Goal: Task Accomplishment & Management: Use online tool/utility

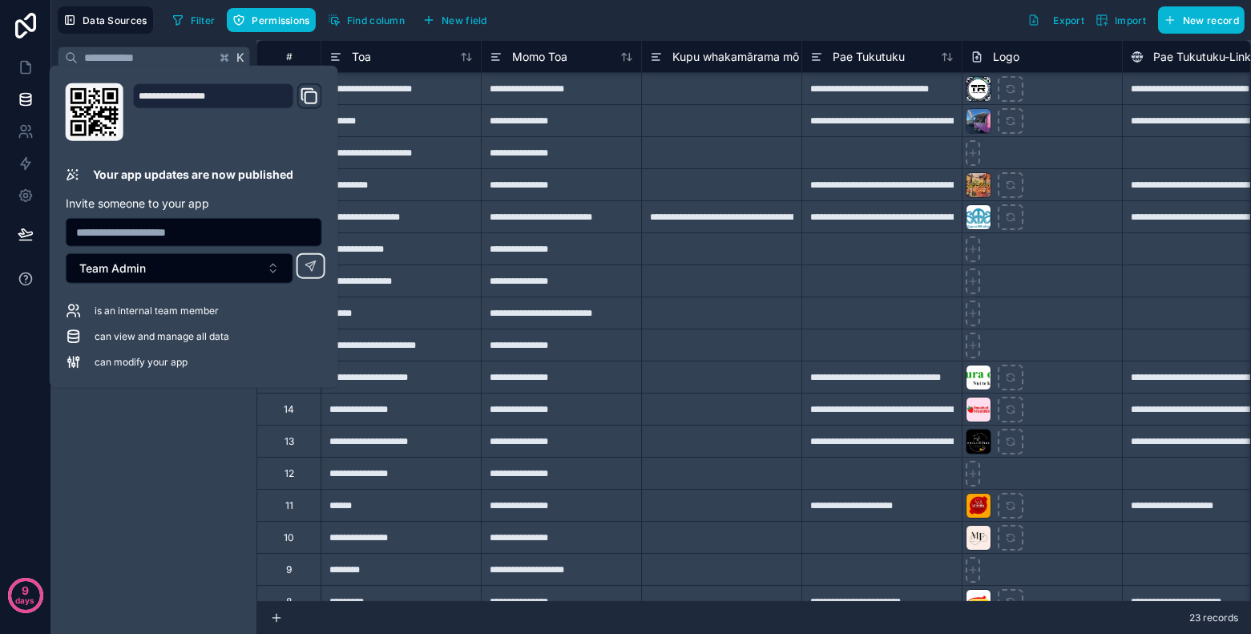
scroll to position [207, 0]
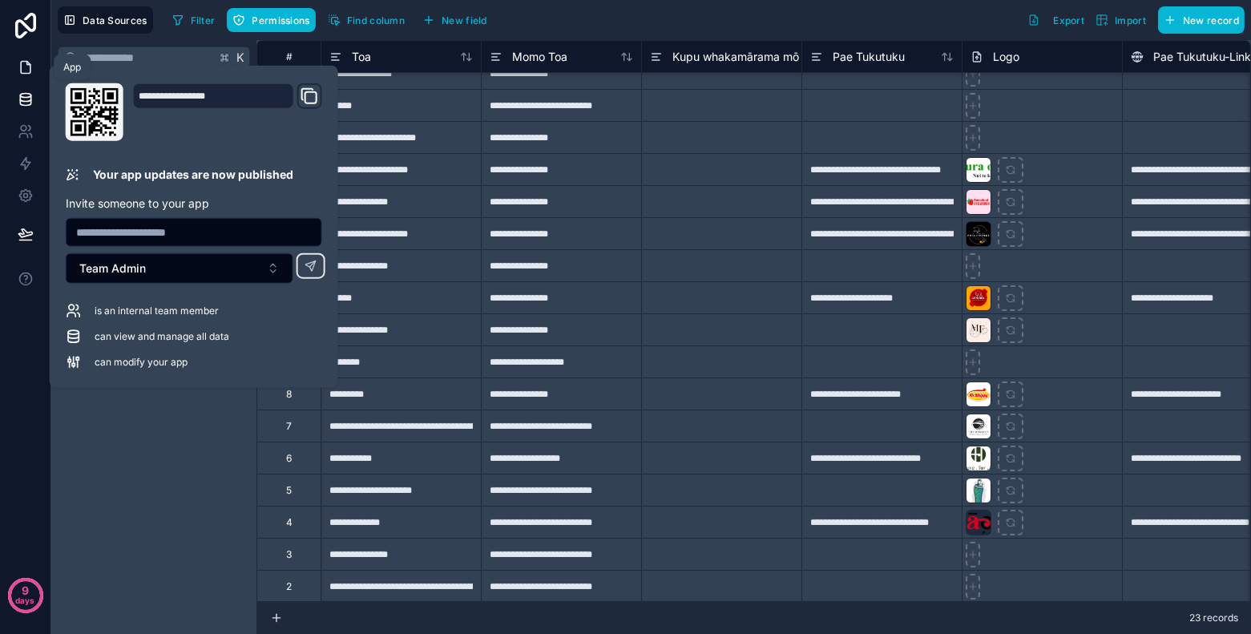
click at [26, 66] on icon at bounding box center [26, 67] width 16 height 16
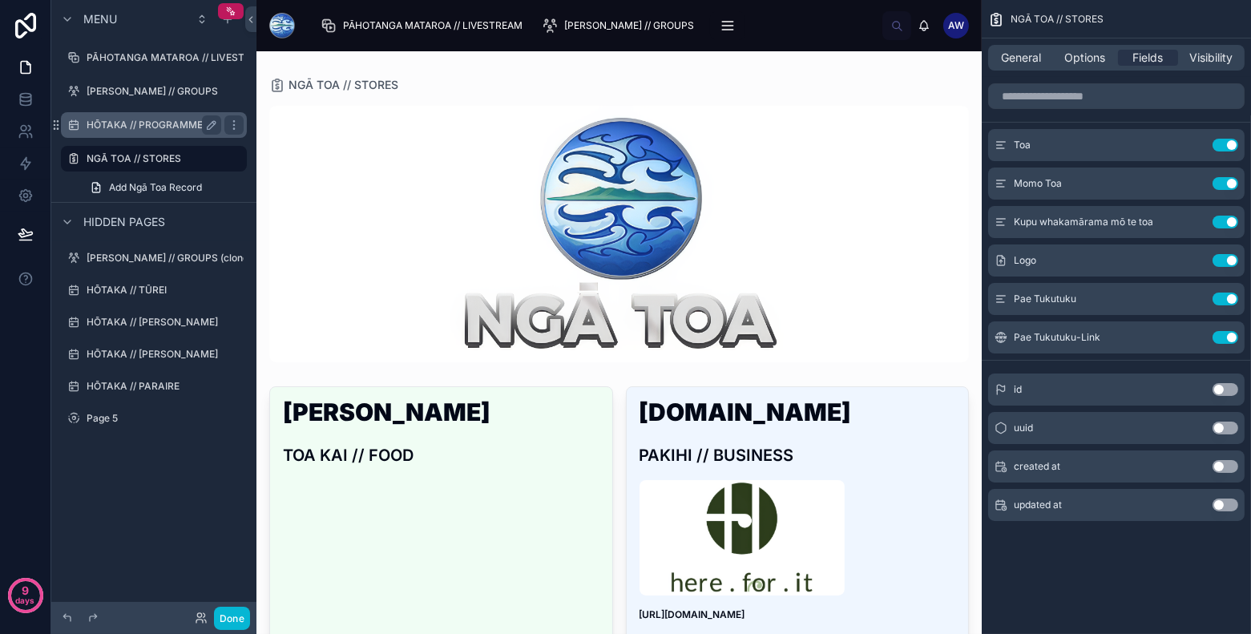
click at [179, 124] on label "HŌTAKA // PROGRAMME" at bounding box center [151, 125] width 128 height 13
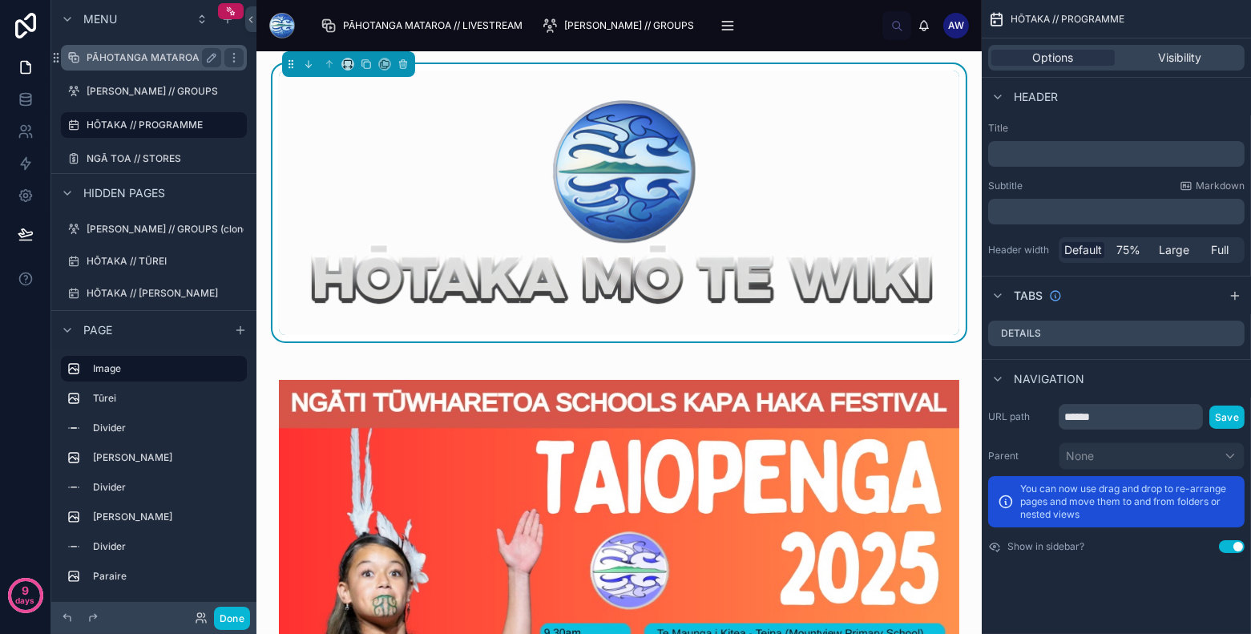
click at [195, 58] on label "PĀHOTANGA MATAROA // LIVESTREAM" at bounding box center [180, 57] width 186 height 13
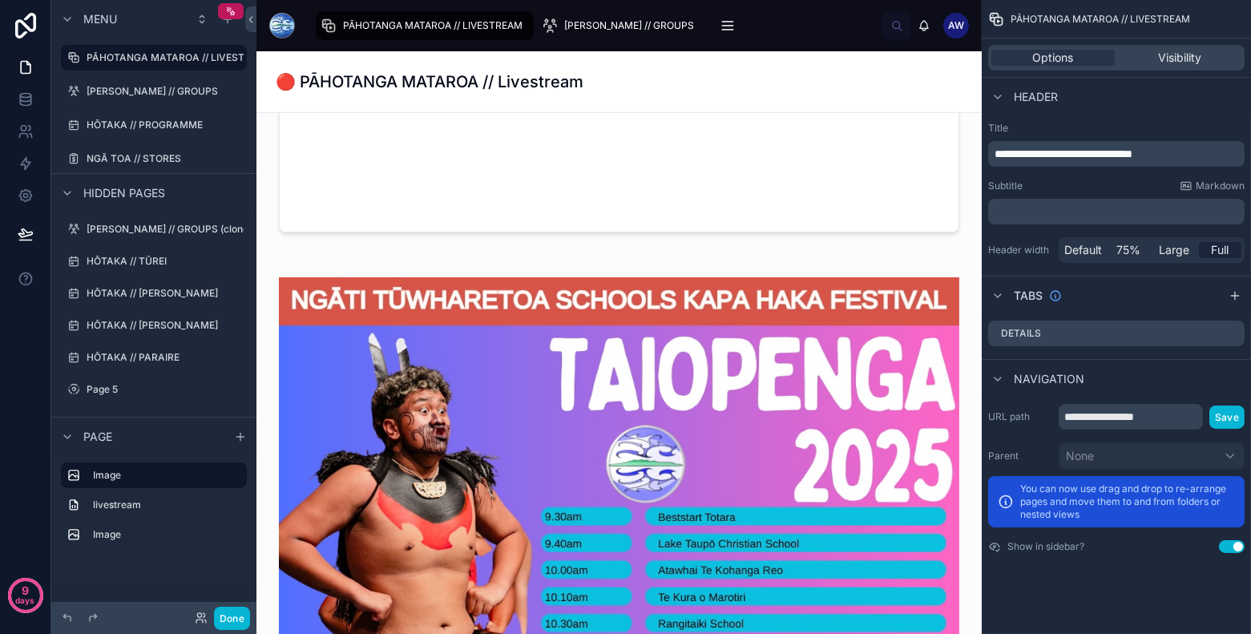
scroll to position [836, 0]
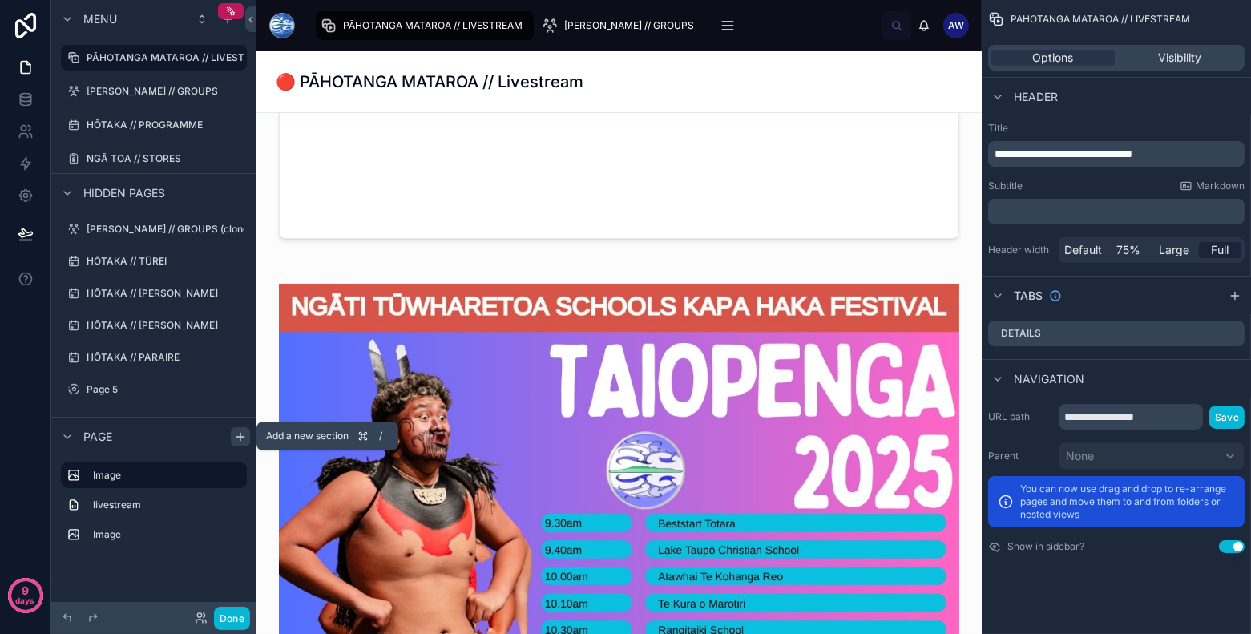
click at [243, 437] on icon "scrollable content" at bounding box center [240, 436] width 13 height 13
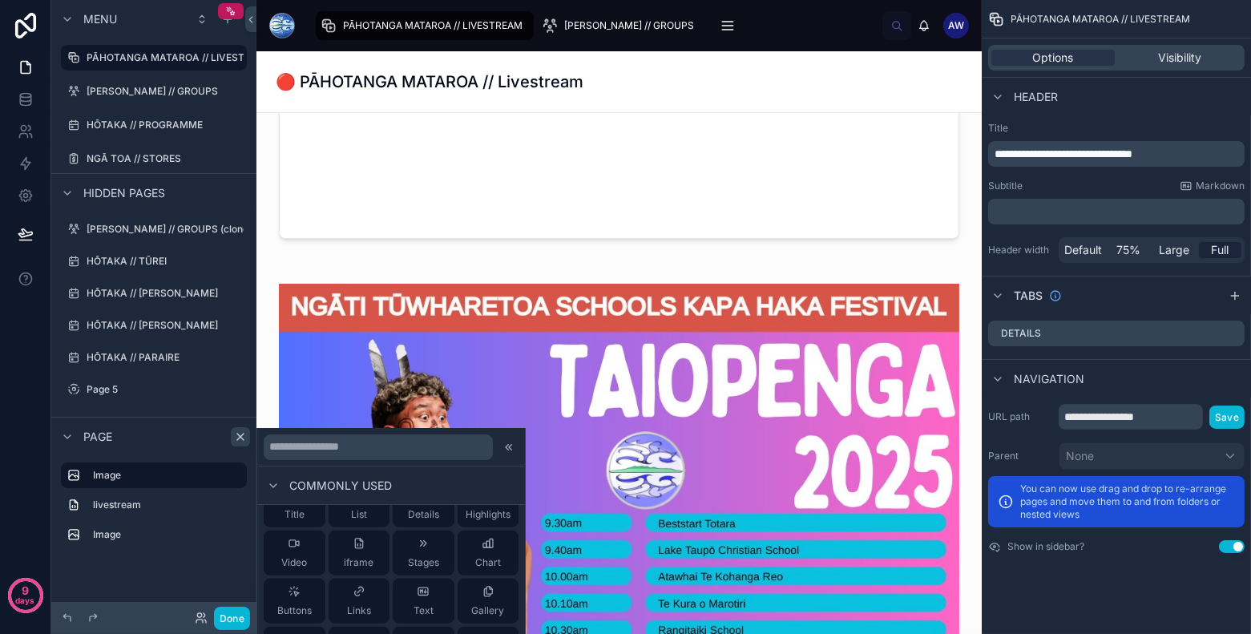
scroll to position [24, 0]
click at [353, 609] on span "Links" at bounding box center [359, 615] width 24 height 13
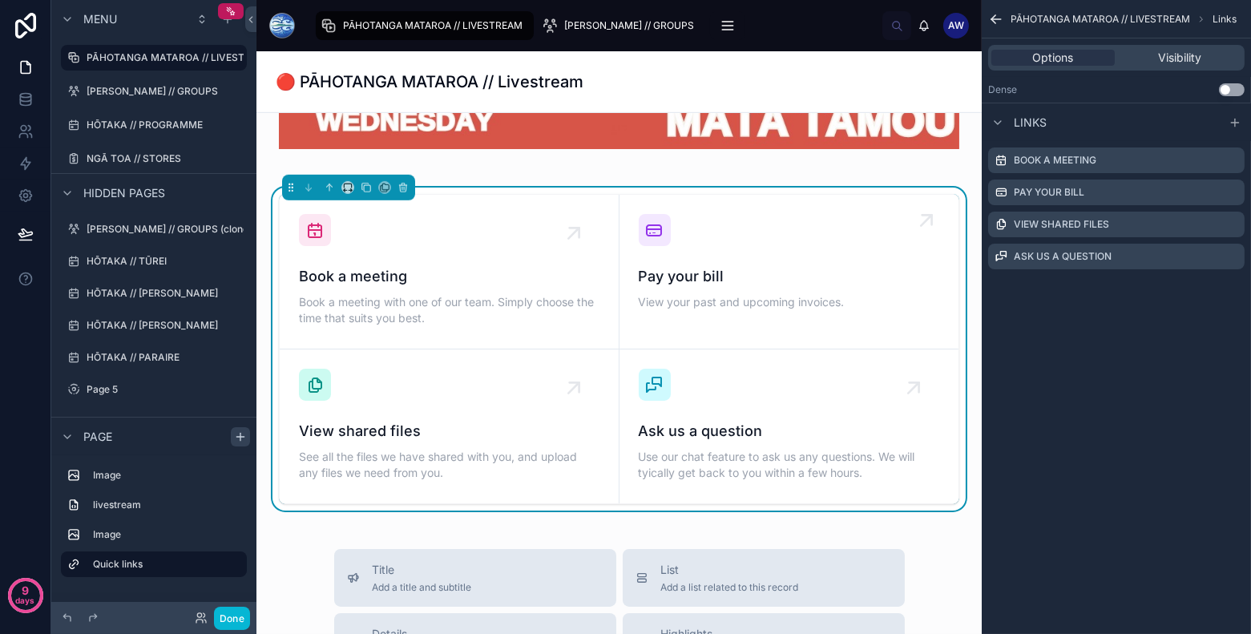
scroll to position [1825, 0]
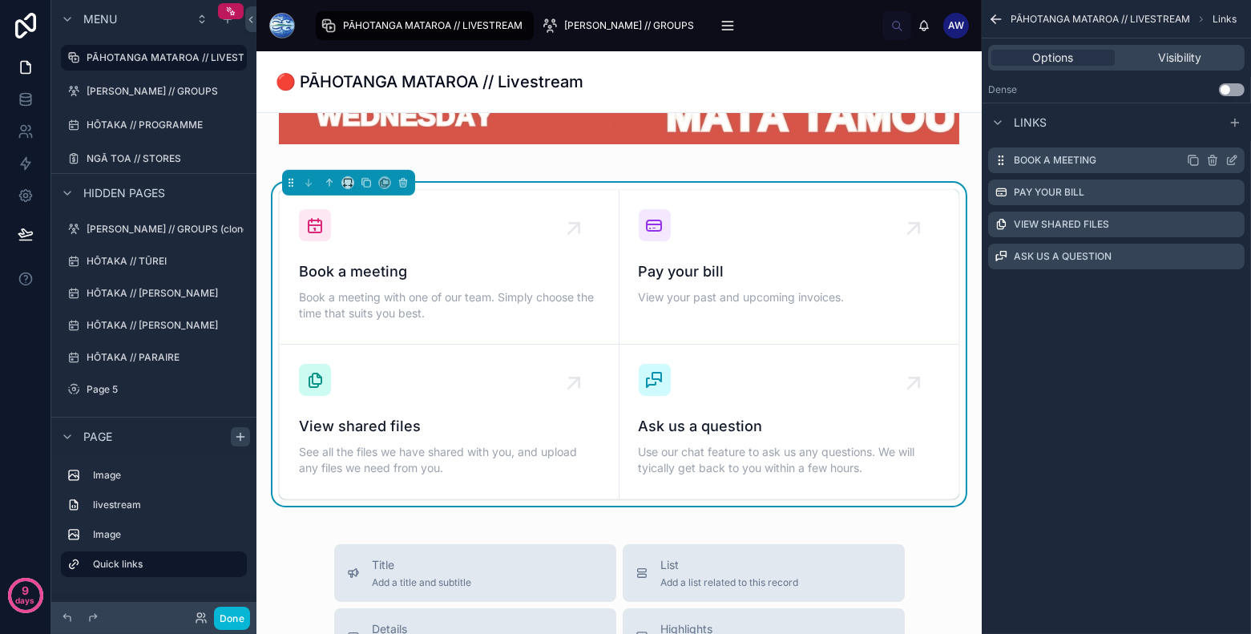
click at [1218, 160] on icon "scrollable content" at bounding box center [1212, 160] width 13 height 13
click at [1211, 159] on icon "scrollable content" at bounding box center [1212, 160] width 13 height 13
click at [1208, 129] on icon at bounding box center [1205, 134] width 13 height 13
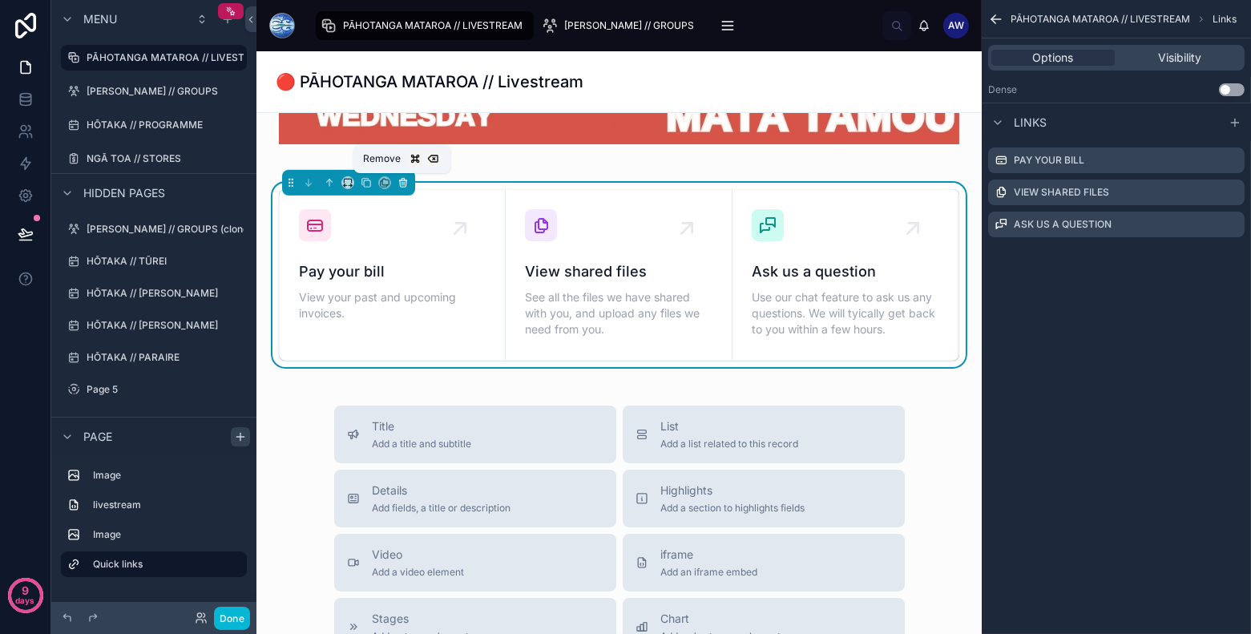
click at [402, 186] on icon at bounding box center [403, 183] width 6 height 6
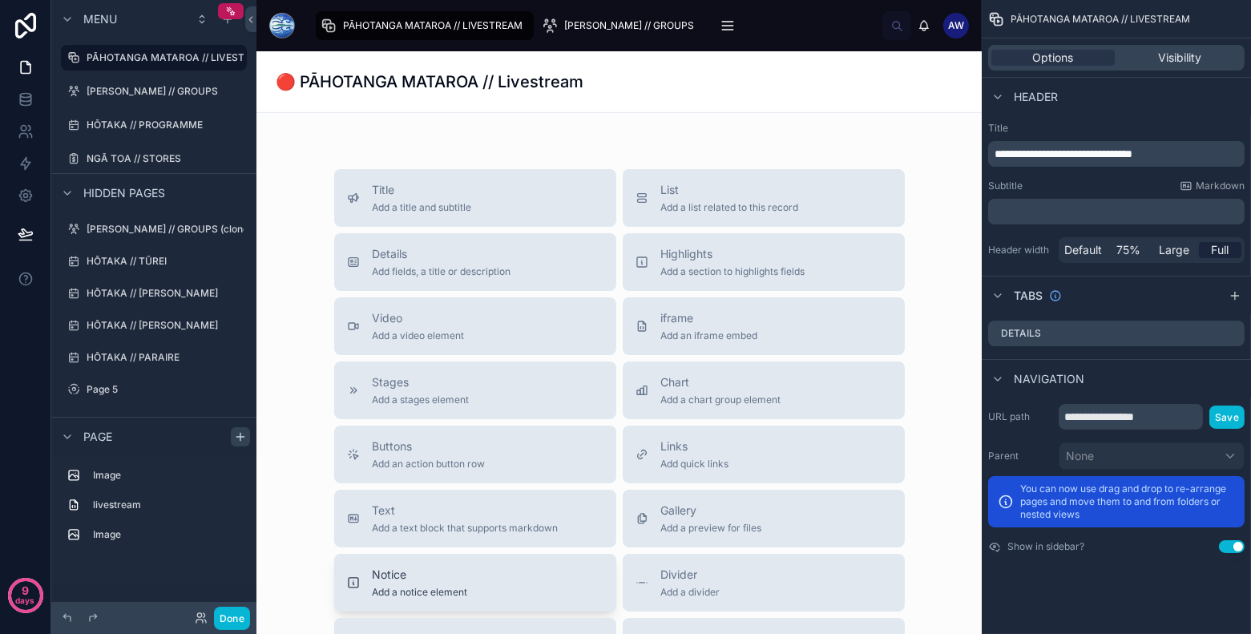
scroll to position [1842, 0]
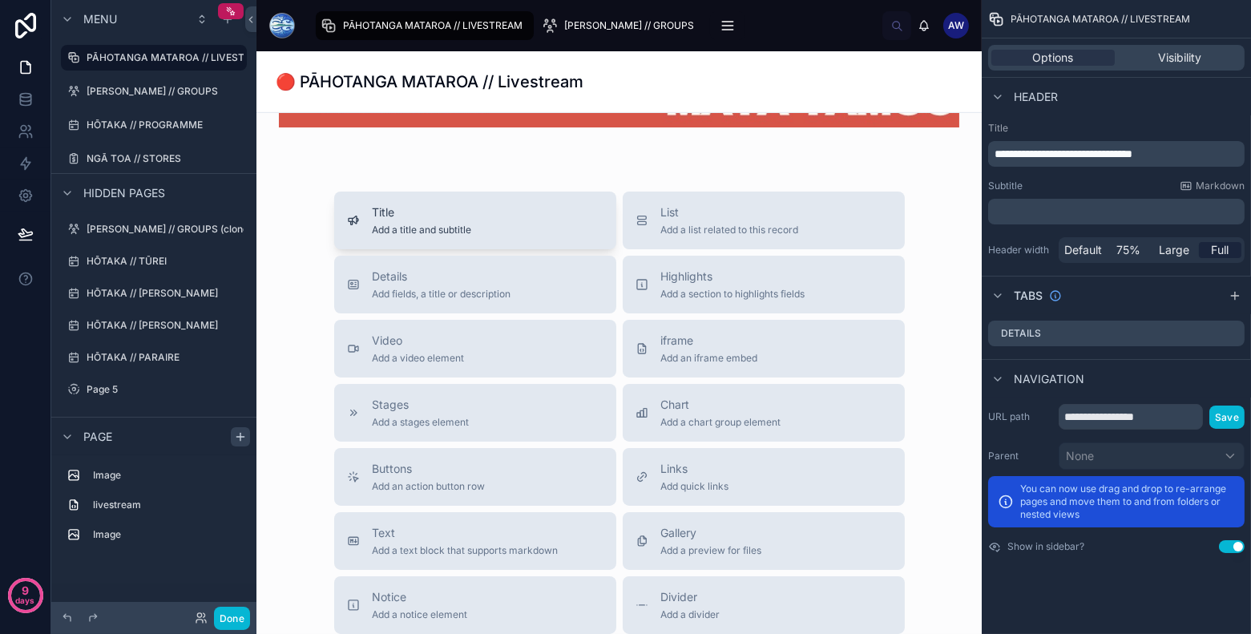
click at [429, 215] on span "Title" at bounding box center [422, 212] width 99 height 16
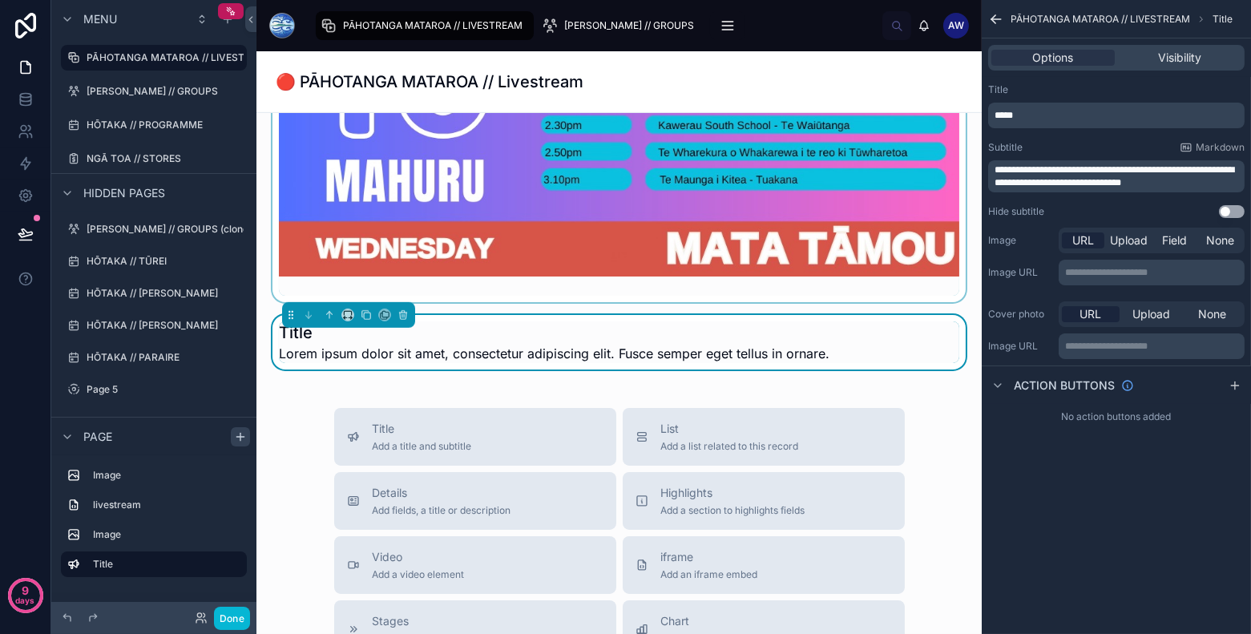
scroll to position [1691, 0]
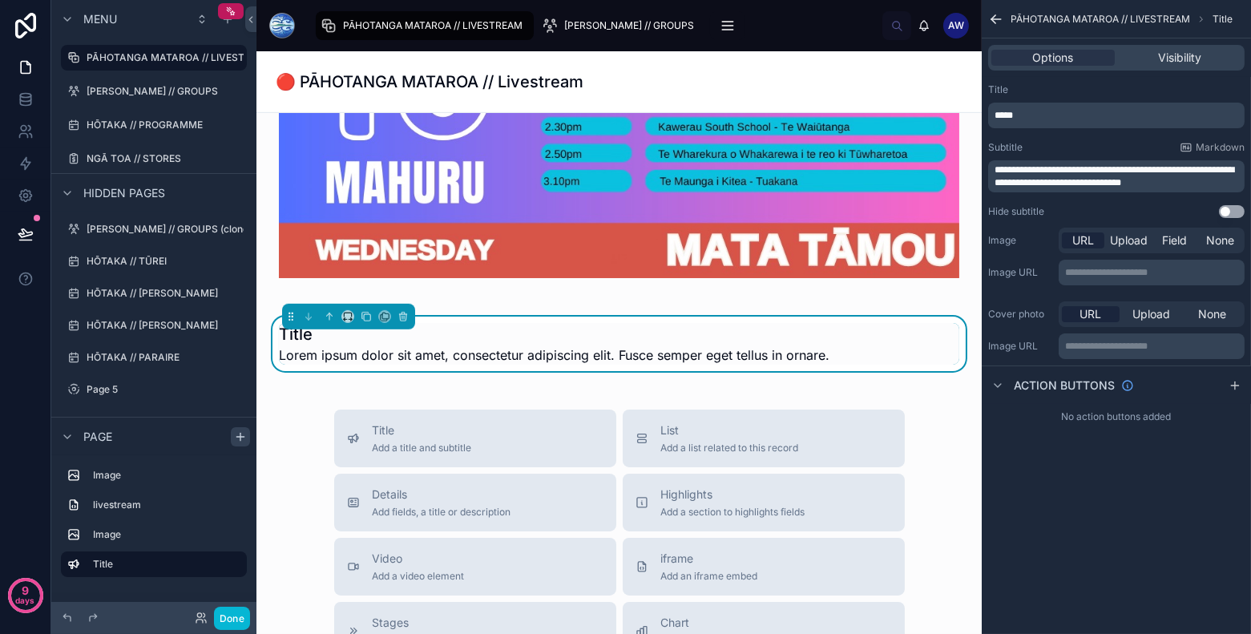
click at [511, 359] on span "Lorem ipsum dolor sit amet, consectetur adipiscing elit. Fusce semper eget tell…" at bounding box center [554, 354] width 550 height 19
click at [1128, 174] on span "**********" at bounding box center [1114, 176] width 240 height 22
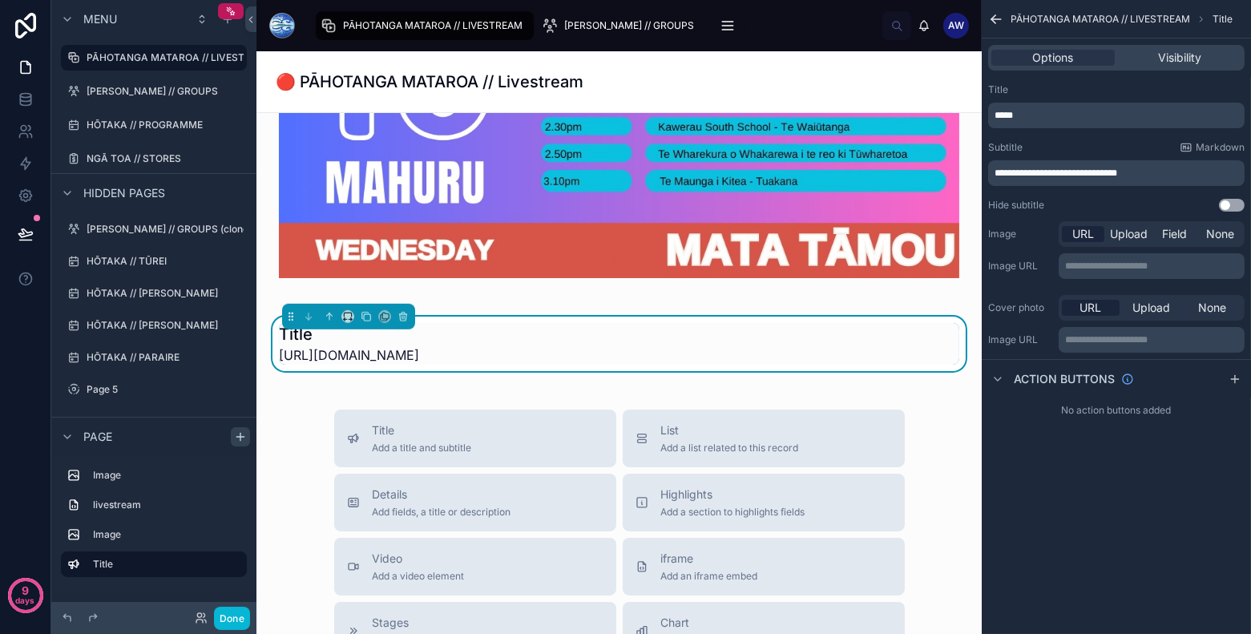
click at [1138, 96] on div "Title *****" at bounding box center [1116, 105] width 256 height 45
click at [1074, 129] on div "**********" at bounding box center [1115, 147] width 269 height 141
click at [1075, 127] on div "*****" at bounding box center [1116, 116] width 256 height 26
click at [1096, 121] on p "*****" at bounding box center [1117, 115] width 247 height 13
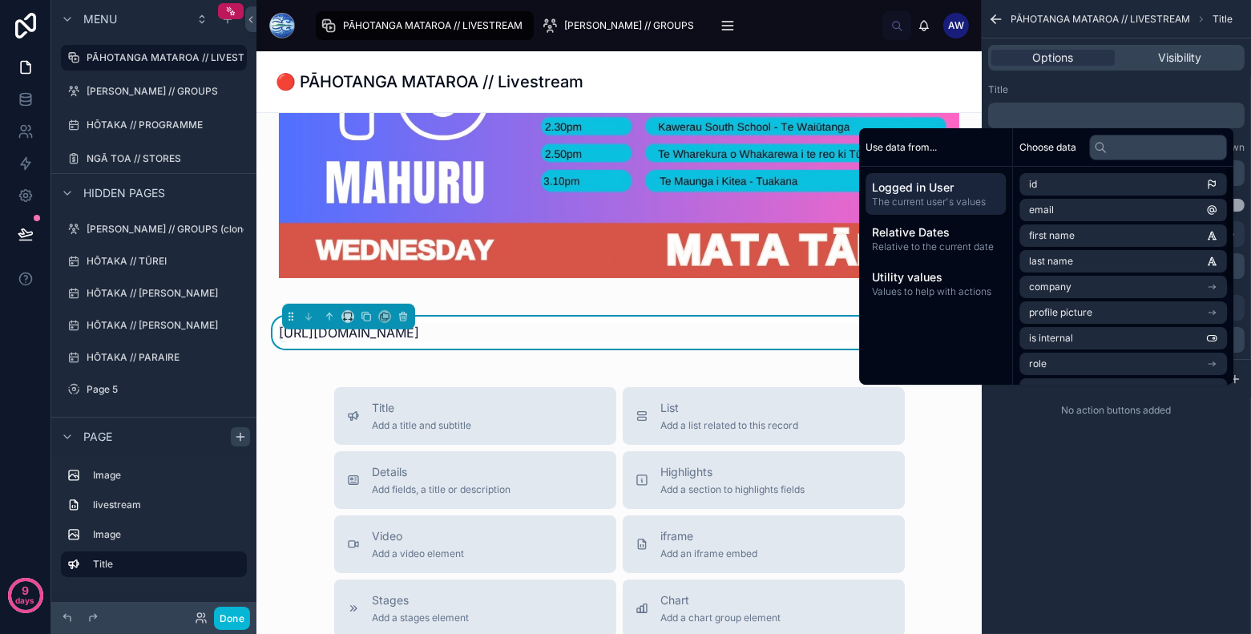
click at [1044, 511] on div "**********" at bounding box center [1115, 317] width 269 height 634
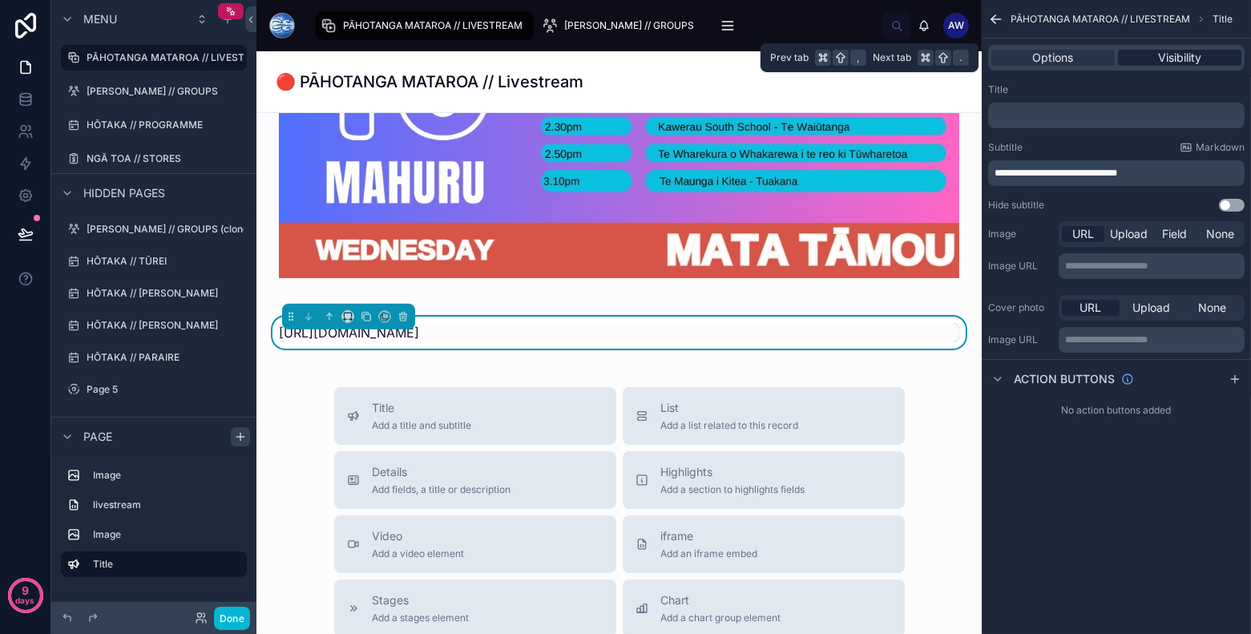
click at [1142, 54] on div "Visibility" at bounding box center [1179, 58] width 123 height 16
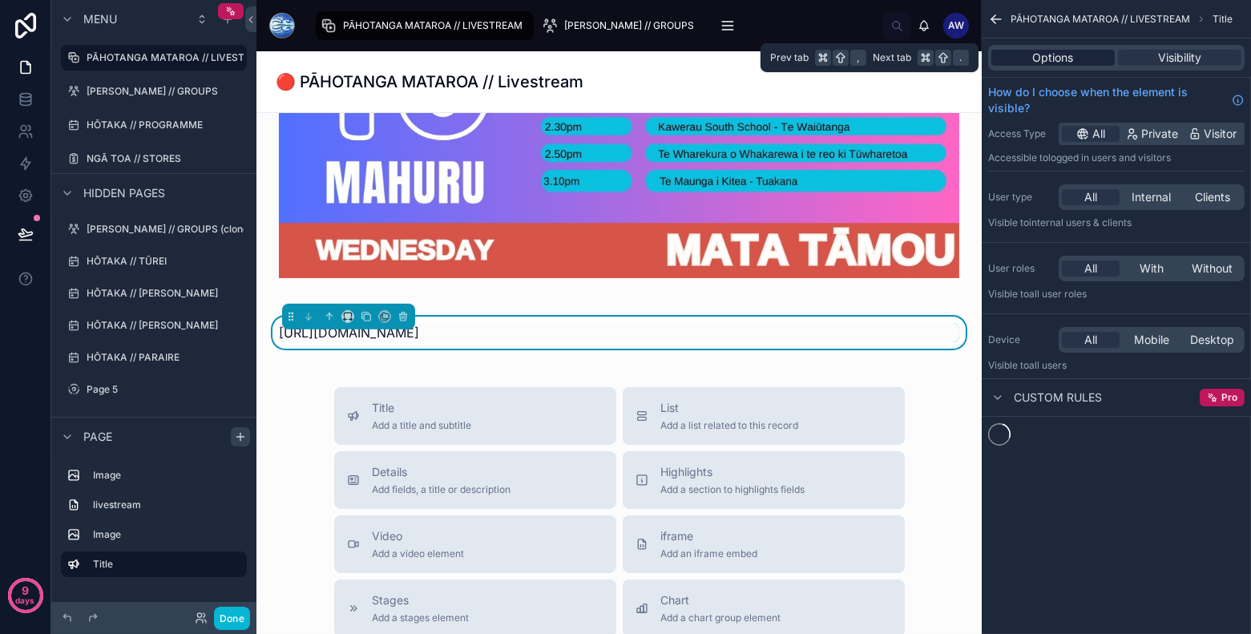
click at [1046, 63] on span "Options" at bounding box center [1053, 58] width 41 height 16
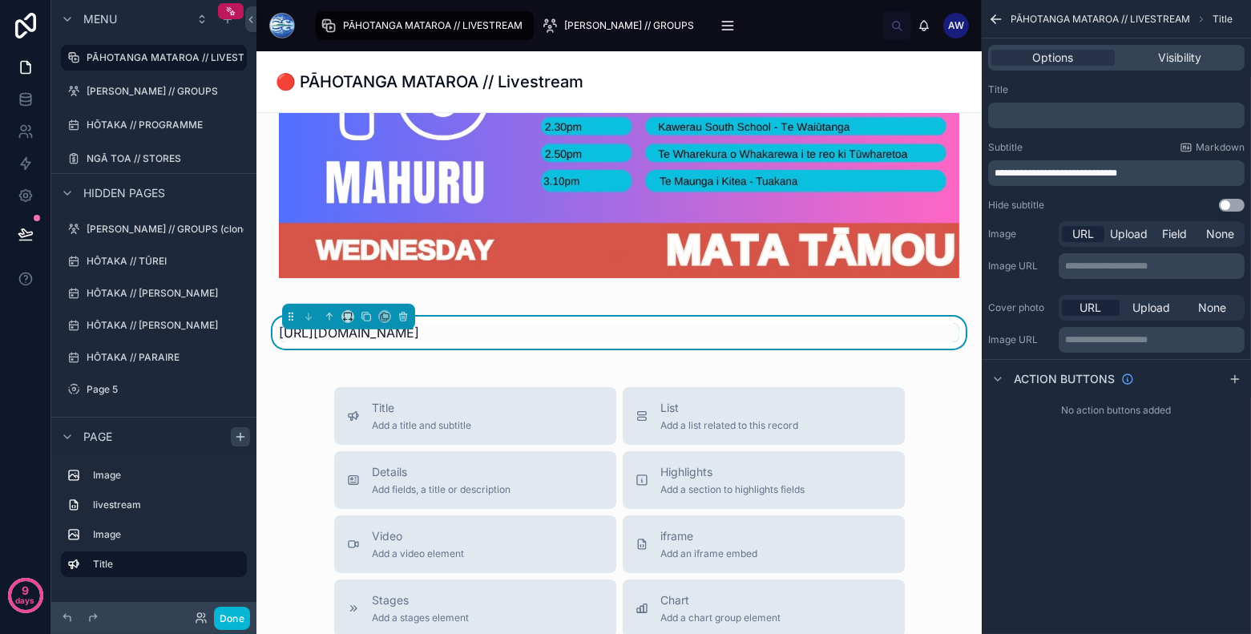
click at [1010, 380] on div "Action buttons" at bounding box center [1061, 378] width 146 height 19
click at [1001, 380] on icon "scrollable content" at bounding box center [997, 379] width 13 height 13
click at [1119, 407] on div "No action buttons added" at bounding box center [1115, 410] width 269 height 26
click at [1229, 378] on icon "scrollable content" at bounding box center [1234, 379] width 13 height 13
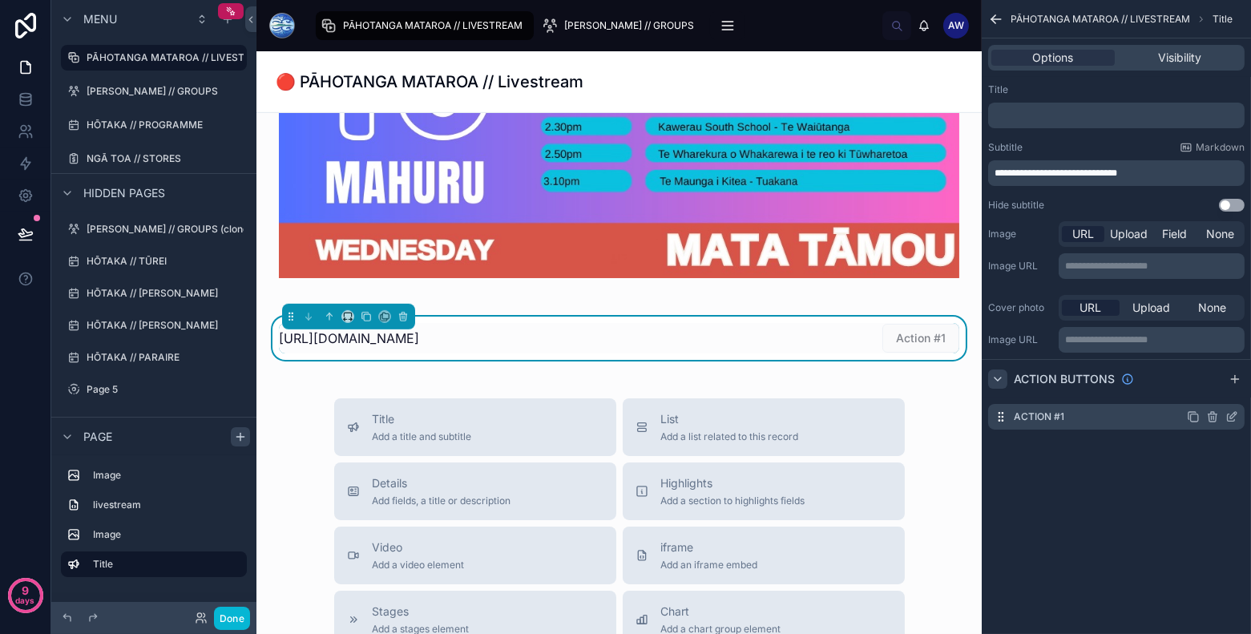
click at [1231, 417] on icon "scrollable content" at bounding box center [1231, 416] width 13 height 13
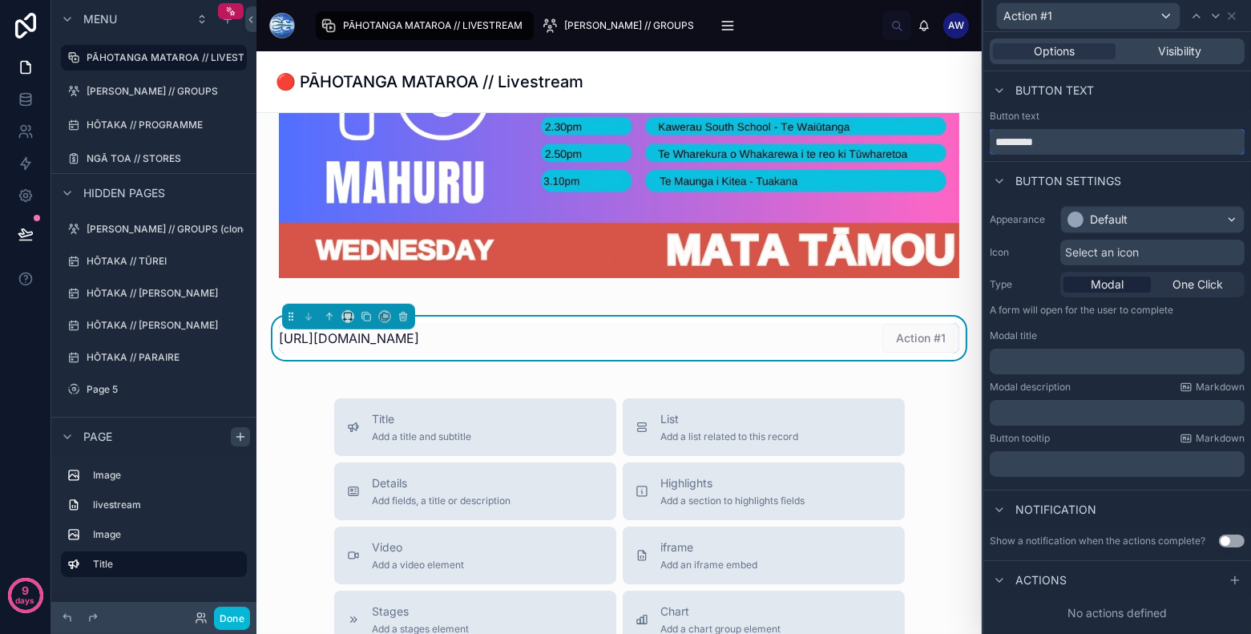
click at [1115, 136] on input "*********" at bounding box center [1116, 142] width 255 height 26
type input "****"
click at [1186, 255] on div "Select an icon" at bounding box center [1152, 253] width 184 height 26
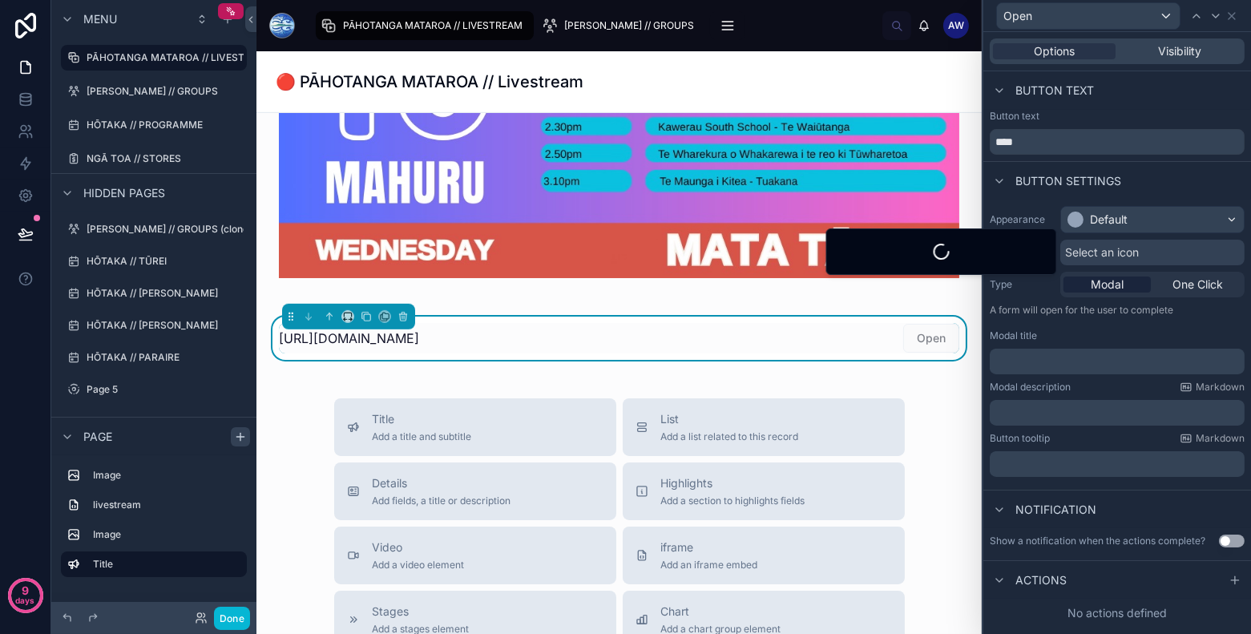
click at [1196, 252] on div "Select an icon" at bounding box center [1152, 253] width 184 height 26
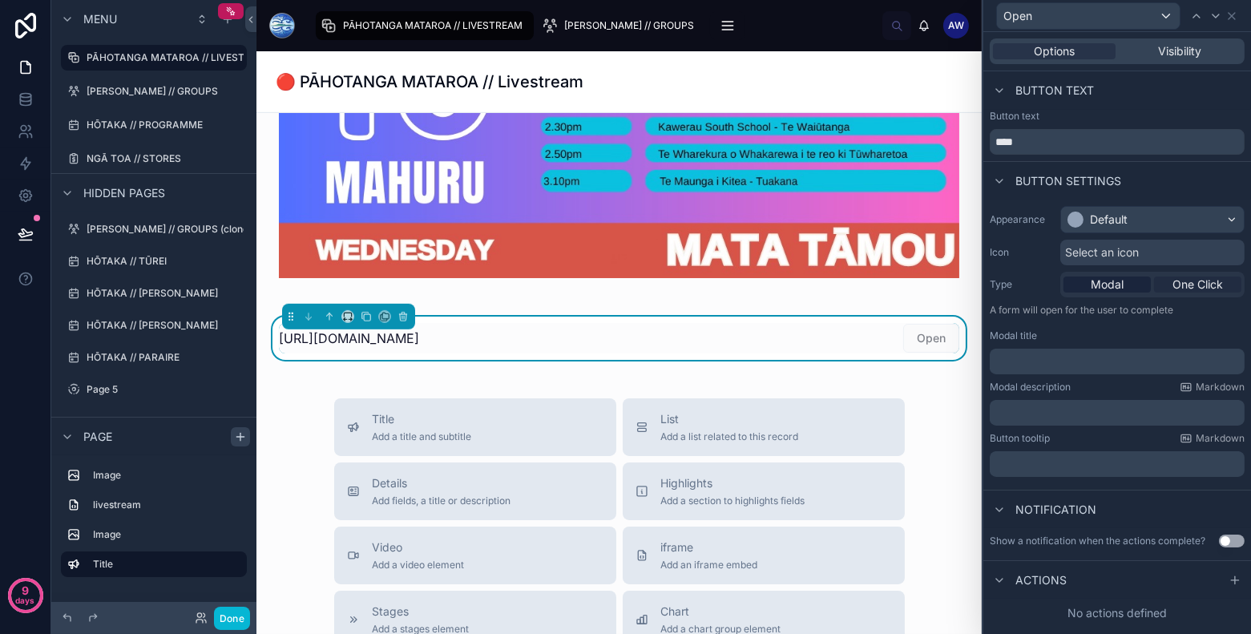
click at [1188, 282] on span "One Click" at bounding box center [1197, 284] width 50 height 16
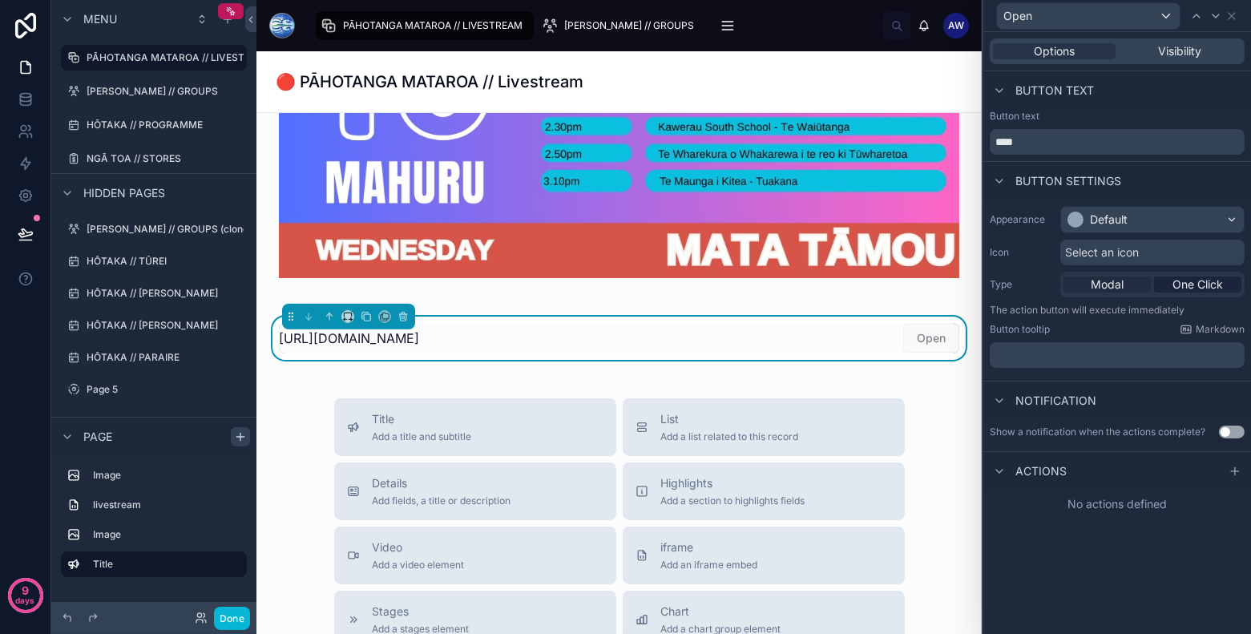
click at [1108, 285] on span "Modal" at bounding box center [1106, 284] width 33 height 16
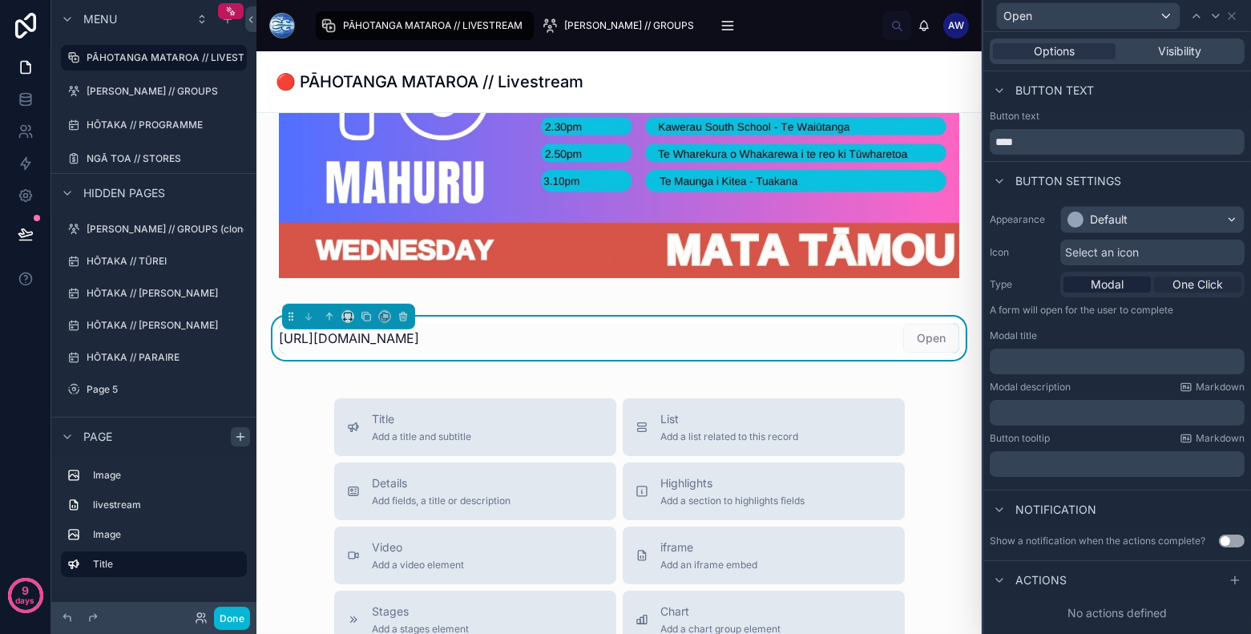
click at [1198, 280] on span "One Click" at bounding box center [1197, 284] width 50 height 16
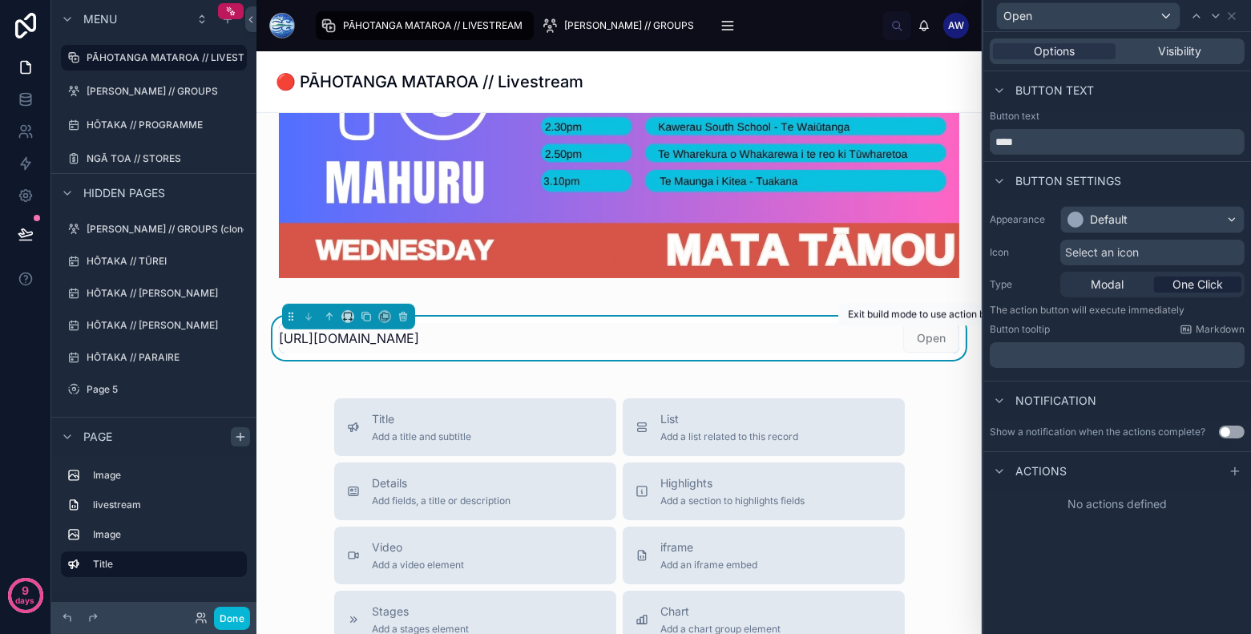
click at [931, 335] on span "Open" at bounding box center [931, 337] width 56 height 16
click at [1194, 220] on div "Default" at bounding box center [1152, 220] width 183 height 26
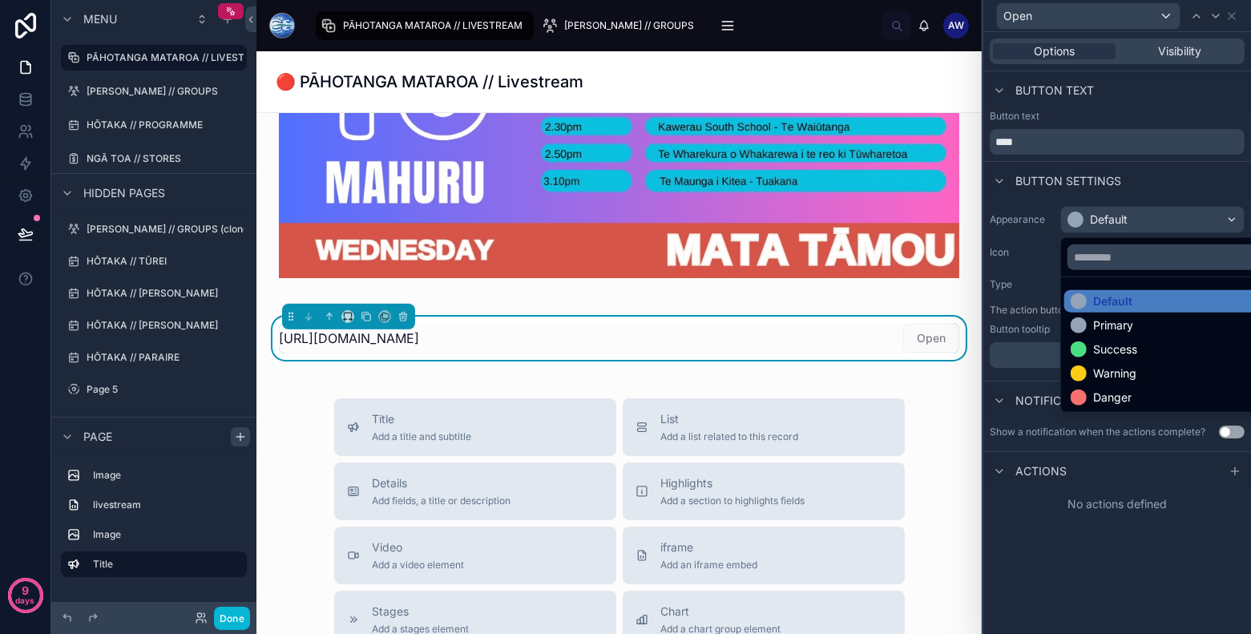
click at [1194, 220] on div at bounding box center [1117, 317] width 268 height 634
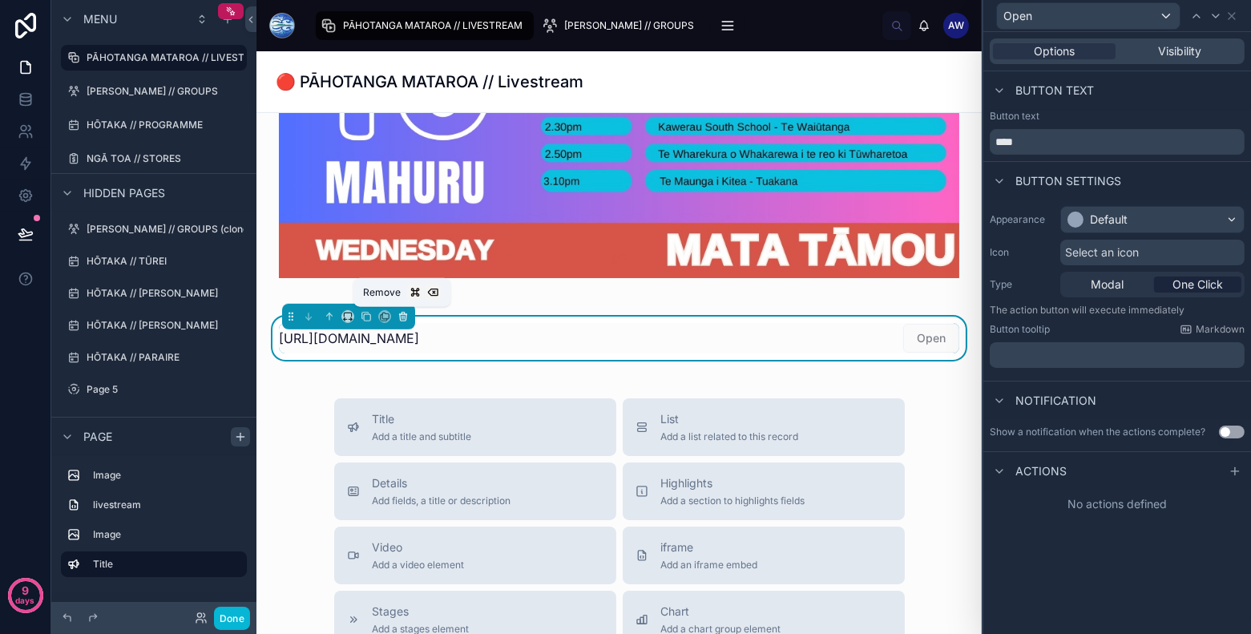
click at [399, 311] on icon at bounding box center [402, 316] width 11 height 11
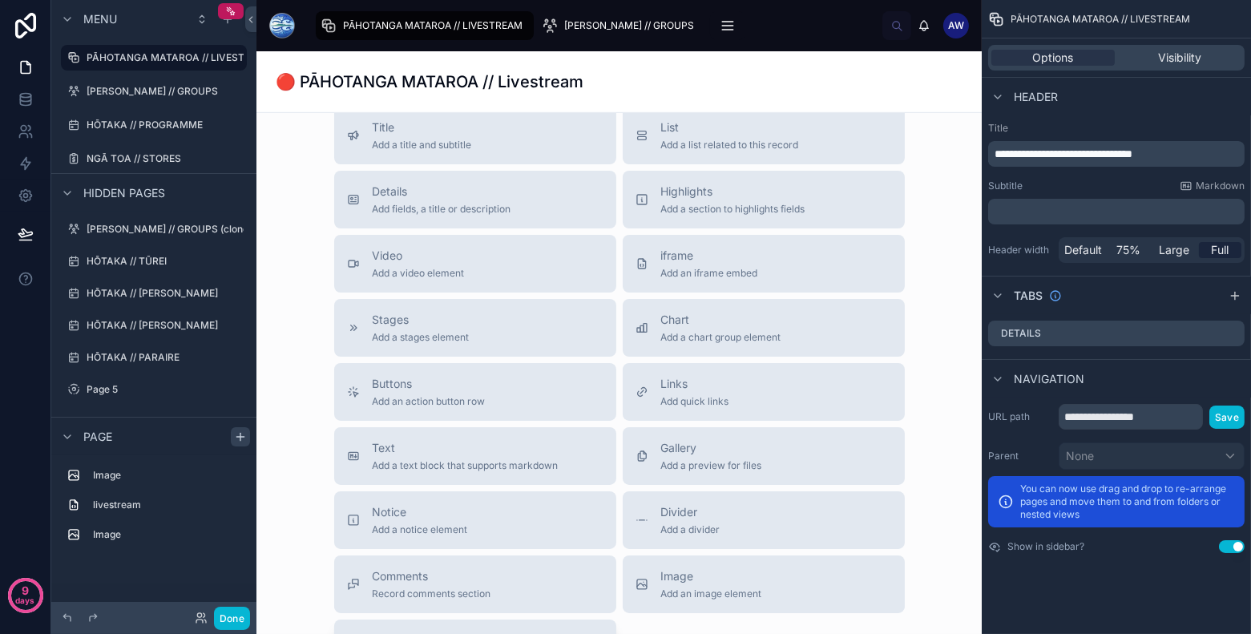
scroll to position [1921, 0]
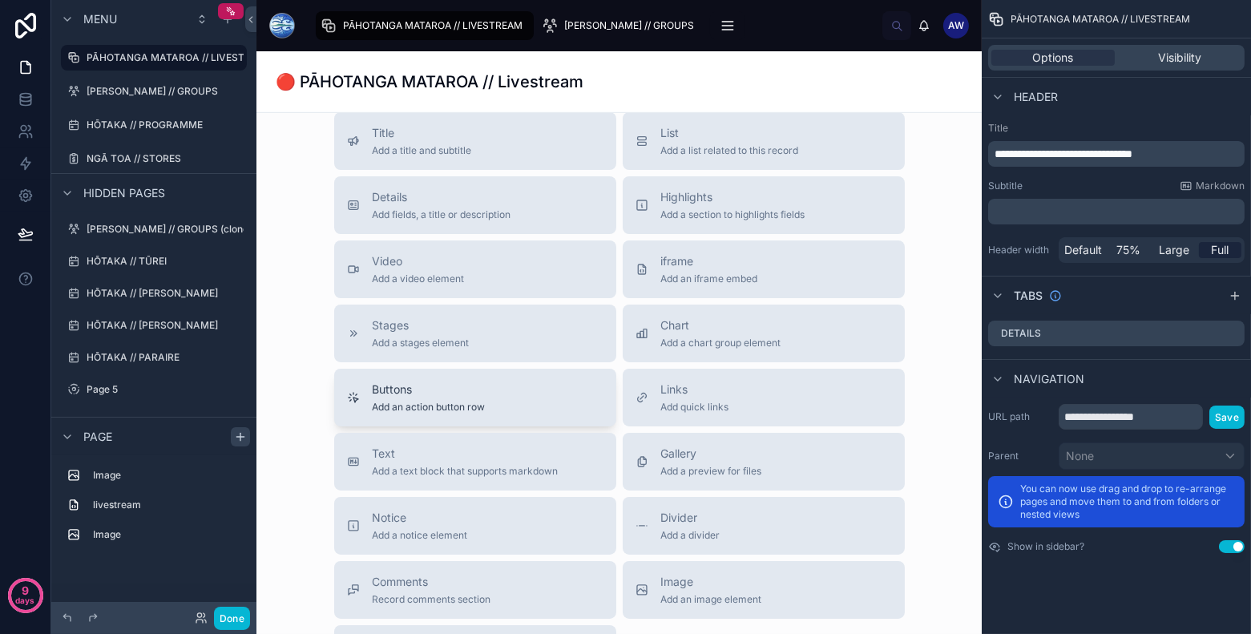
click at [481, 409] on span "Add an action button row" at bounding box center [429, 407] width 113 height 13
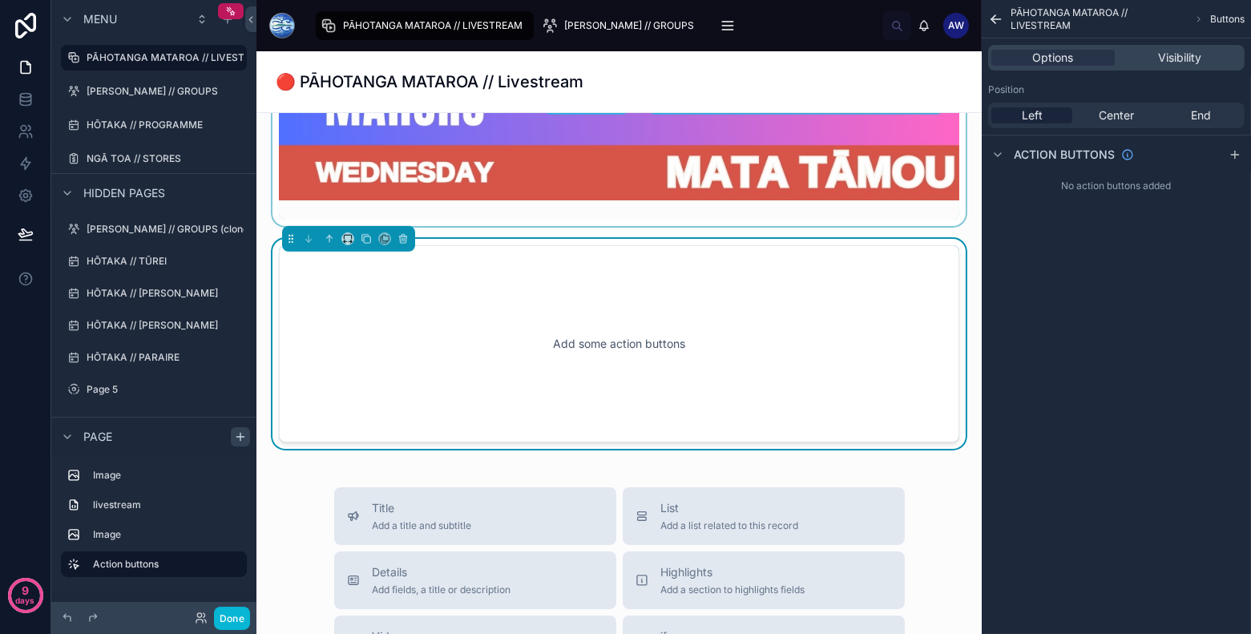
scroll to position [1769, 0]
click at [1097, 113] on div "Center" at bounding box center [1115, 115] width 81 height 16
click at [1186, 101] on div "Position Left Center End" at bounding box center [1115, 106] width 269 height 58
click at [1191, 116] on span "End" at bounding box center [1200, 115] width 20 height 16
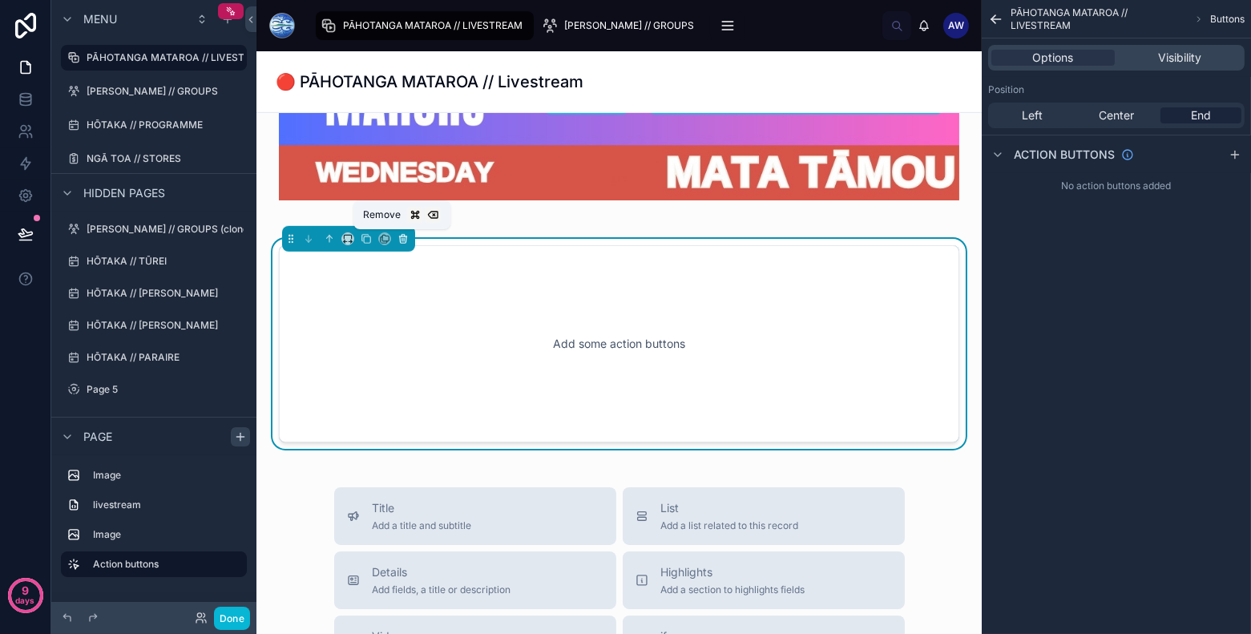
click at [399, 239] on icon at bounding box center [402, 238] width 11 height 11
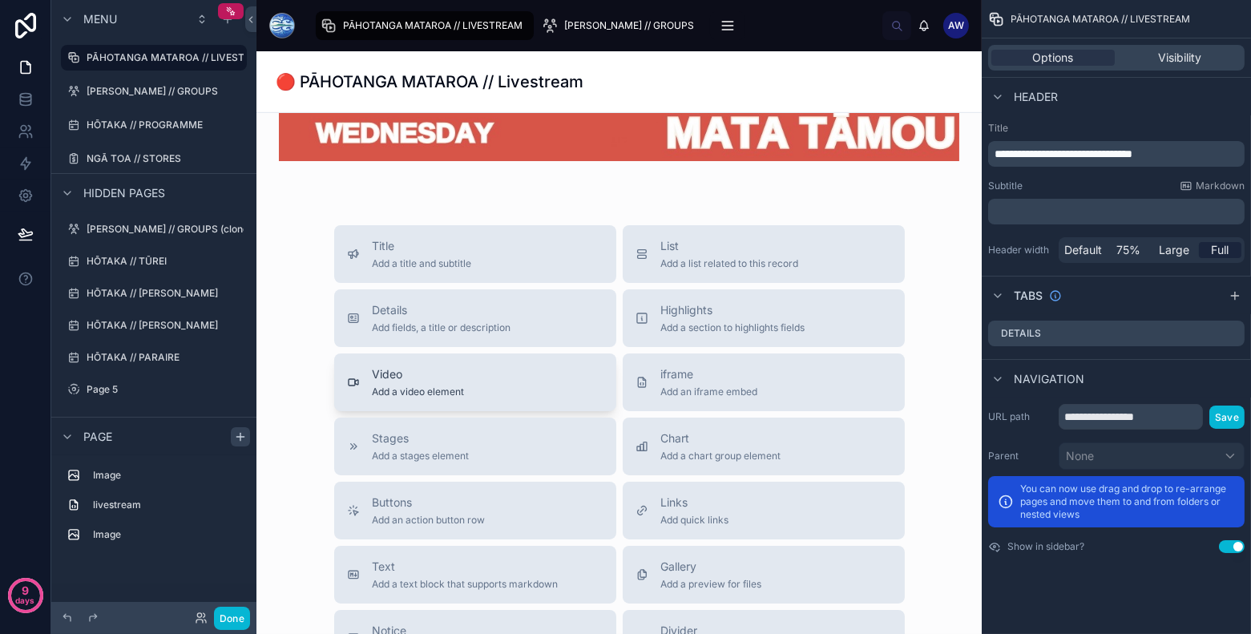
scroll to position [1811, 0]
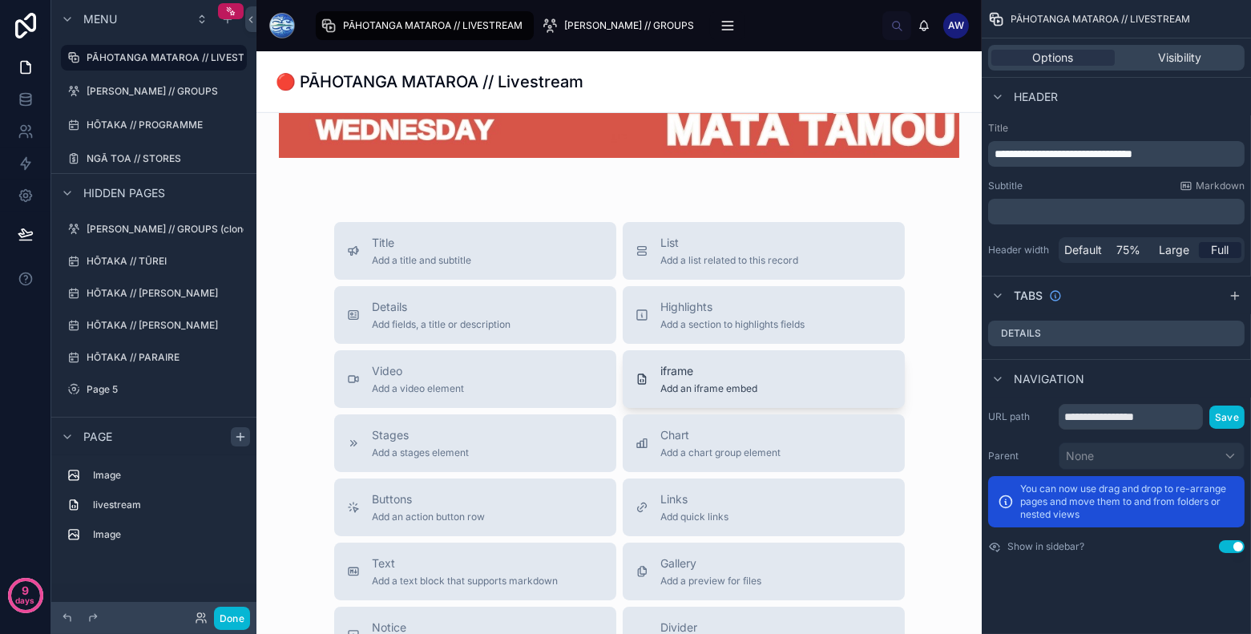
click at [753, 369] on span "iframe" at bounding box center [709, 371] width 97 height 16
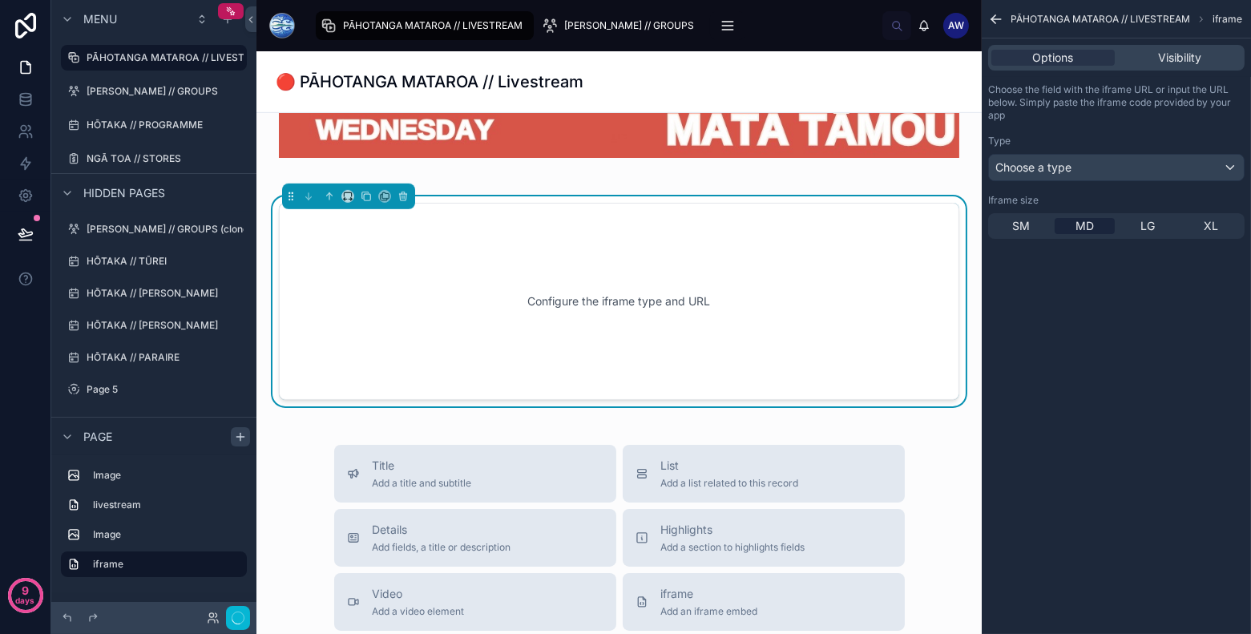
scroll to position [1769, 0]
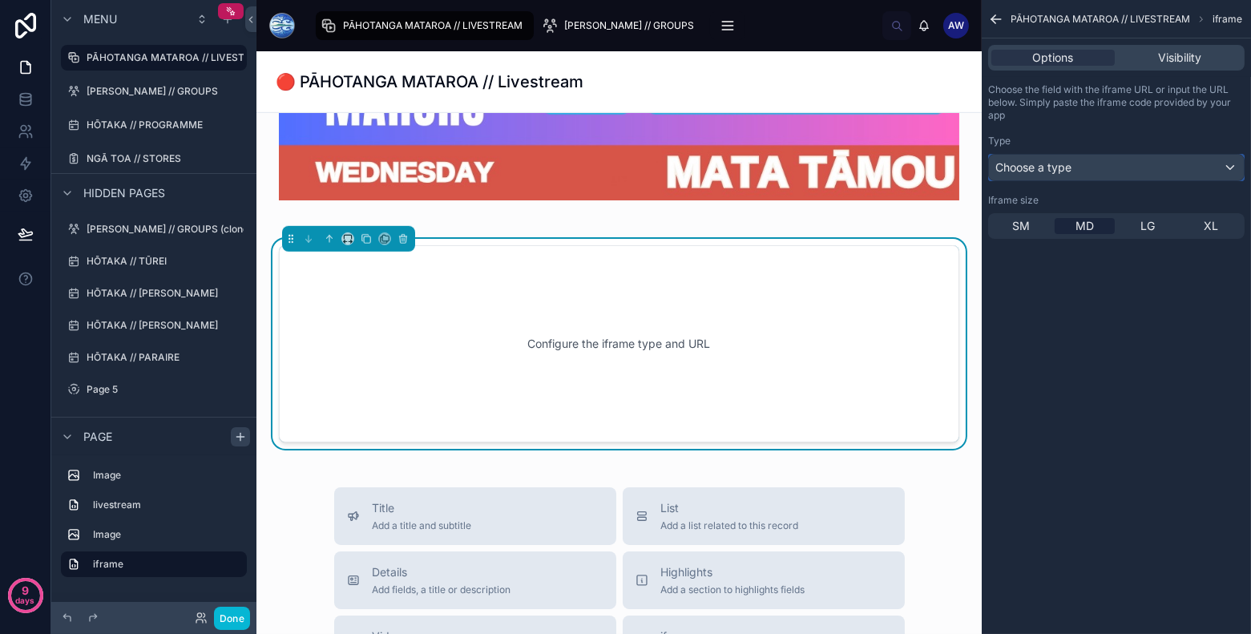
click at [1091, 158] on div "Choose a type" at bounding box center [1116, 168] width 255 height 26
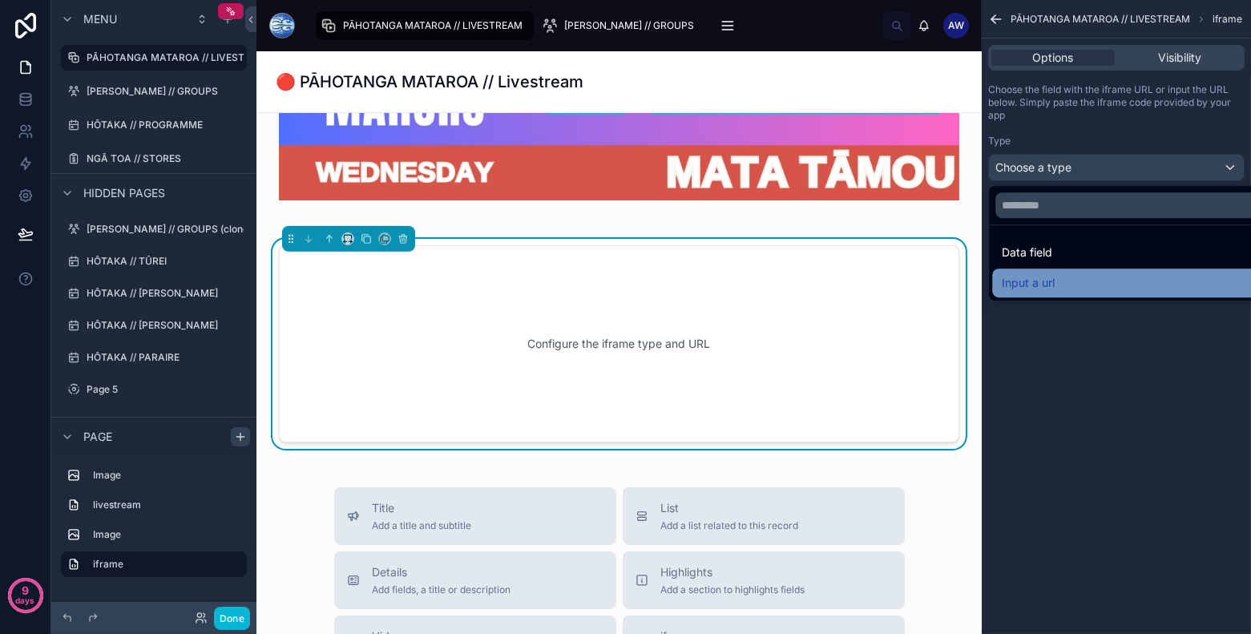
click at [1067, 283] on div "Input a url" at bounding box center [1134, 282] width 267 height 19
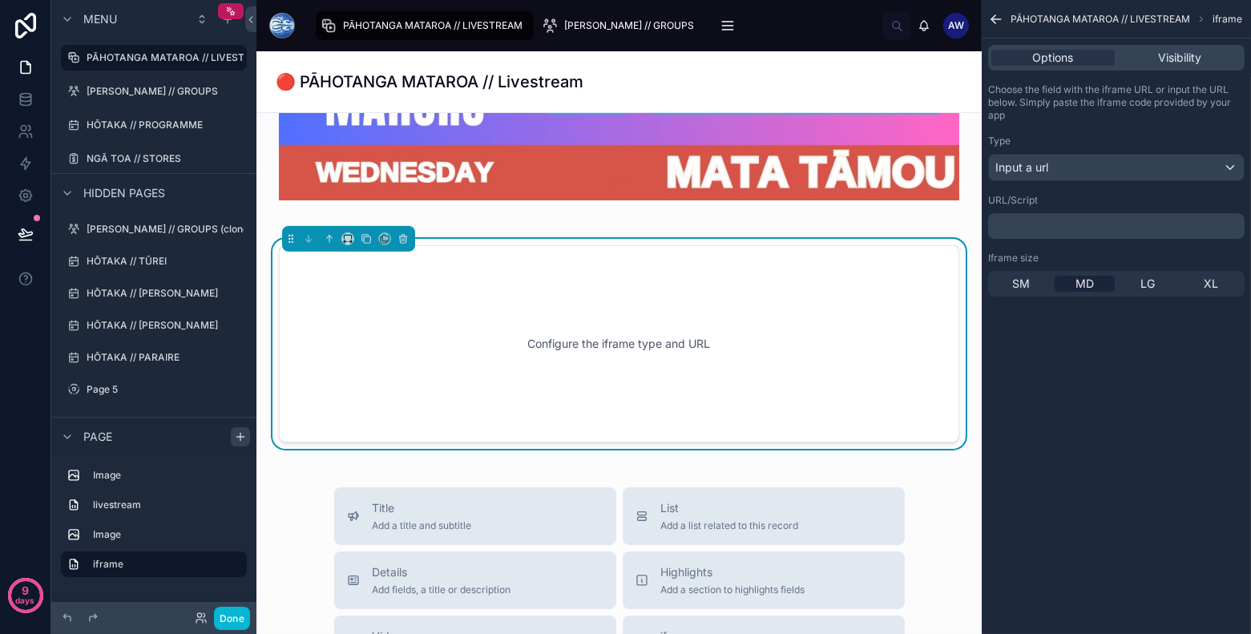
click at [1073, 220] on p "﻿" at bounding box center [1117, 226] width 247 height 13
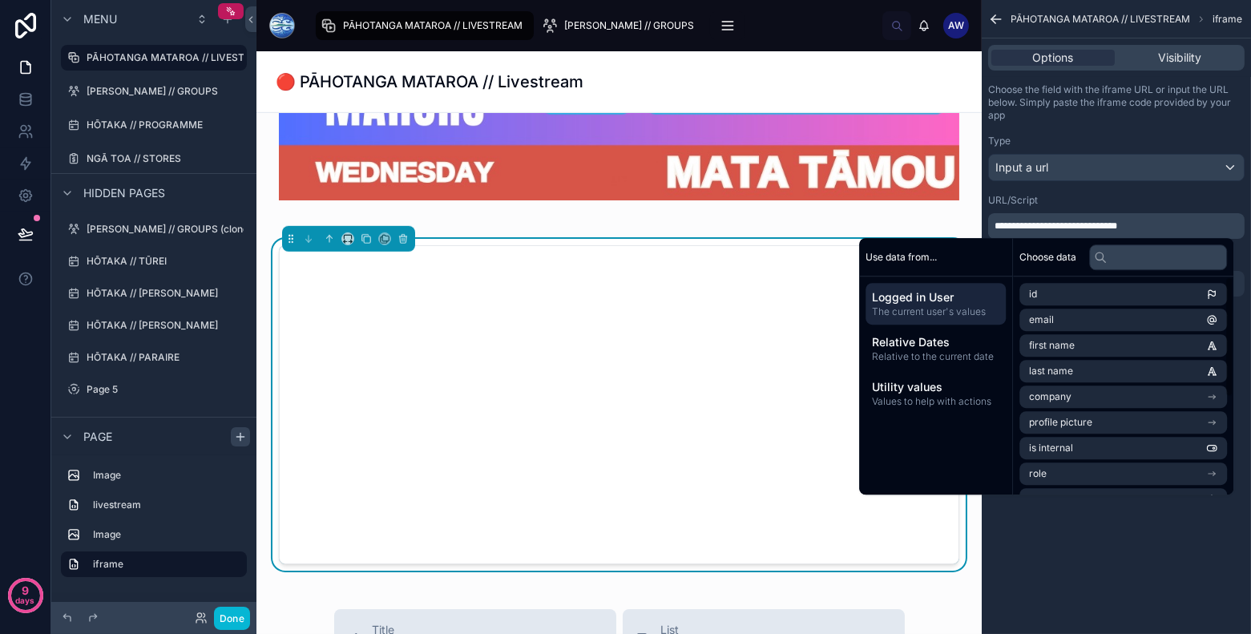
click at [1090, 569] on div "**********" at bounding box center [1115, 317] width 269 height 634
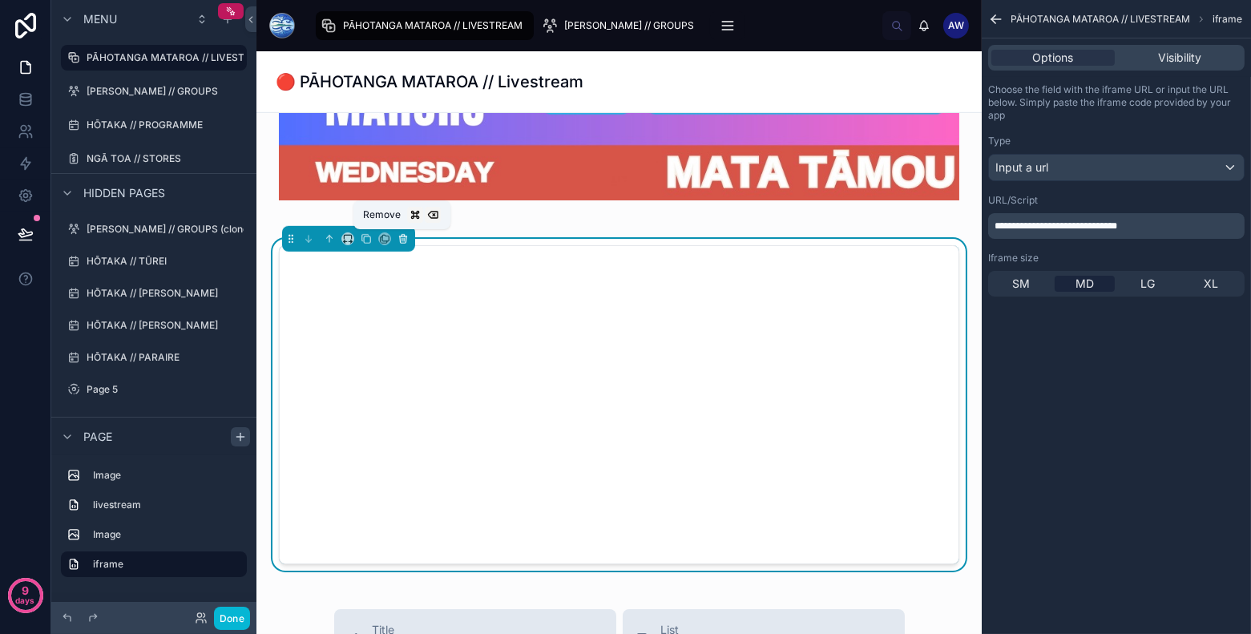
click at [404, 241] on icon at bounding box center [403, 239] width 6 height 6
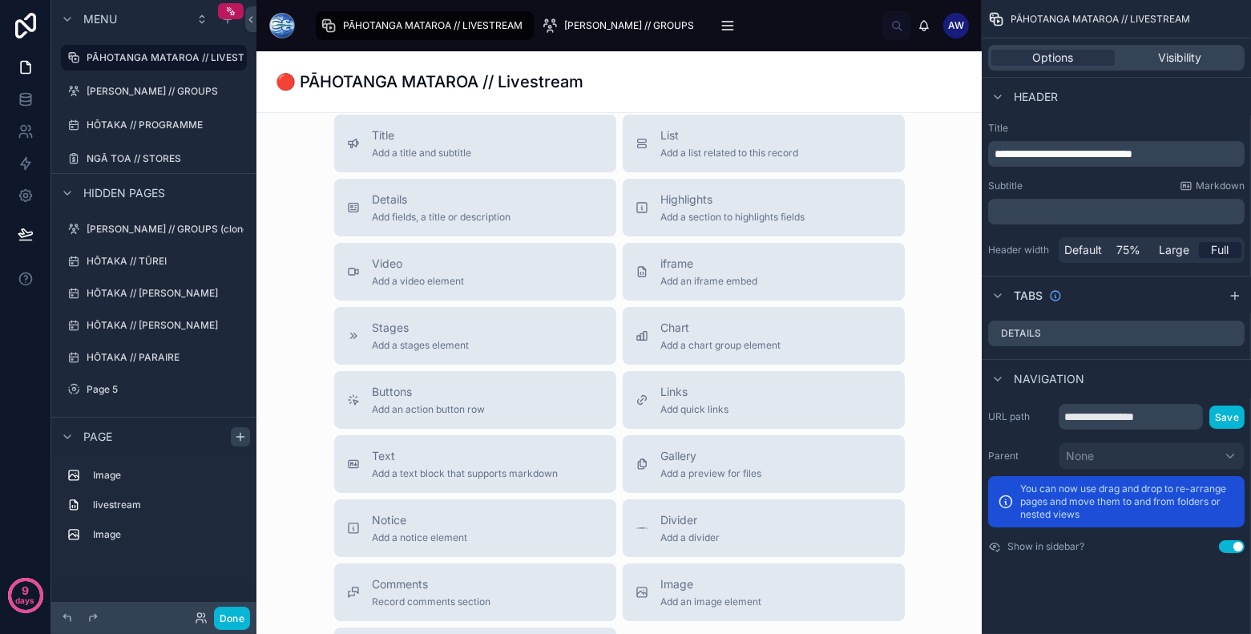
scroll to position [1924, 0]
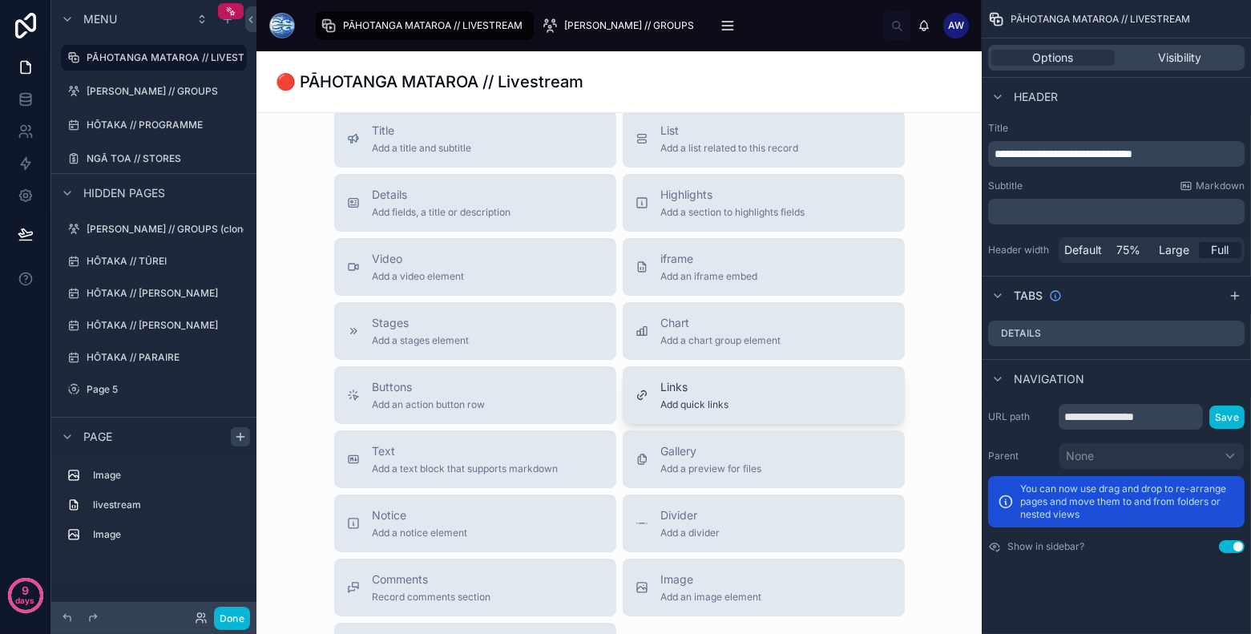
click at [685, 407] on span "Add quick links" at bounding box center [695, 404] width 68 height 13
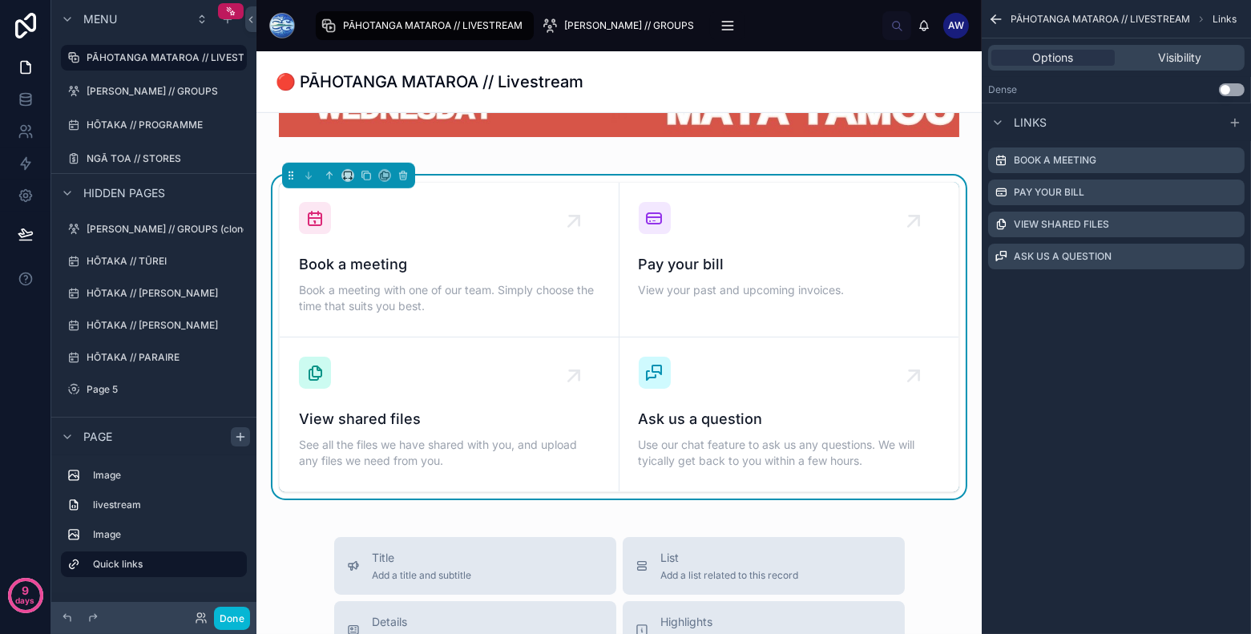
scroll to position [1825, 0]
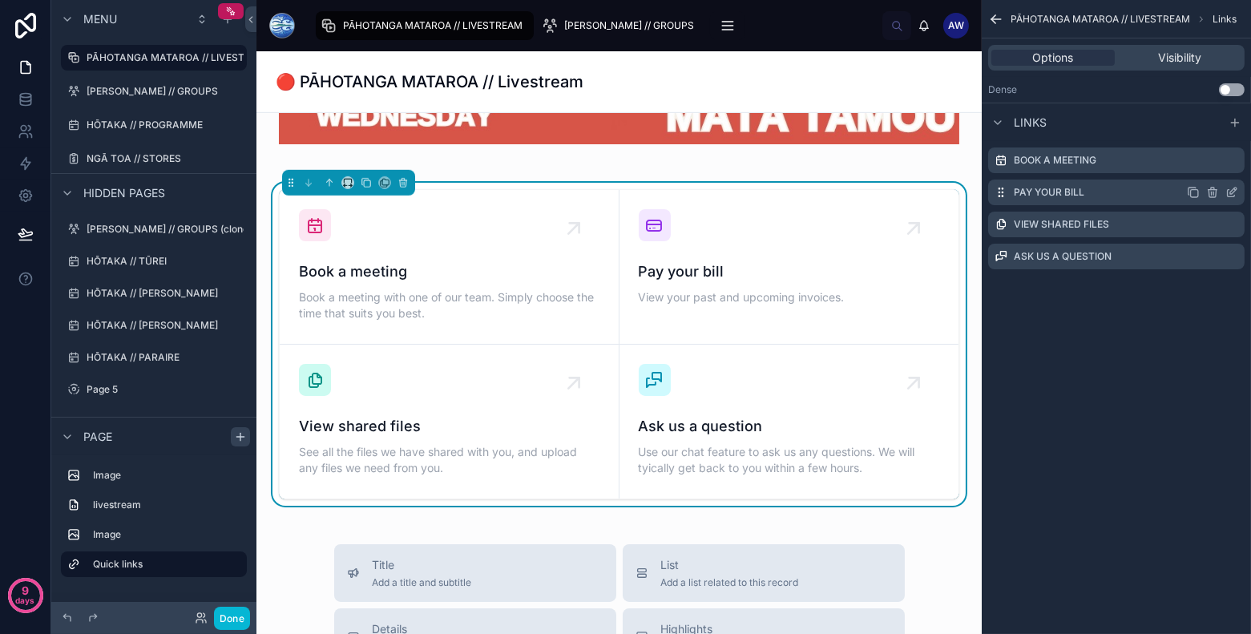
click at [1218, 191] on icon "scrollable content" at bounding box center [1212, 192] width 13 height 13
click at [1215, 197] on icon "scrollable content" at bounding box center [1212, 192] width 13 height 13
click at [1210, 162] on icon at bounding box center [1205, 166] width 13 height 13
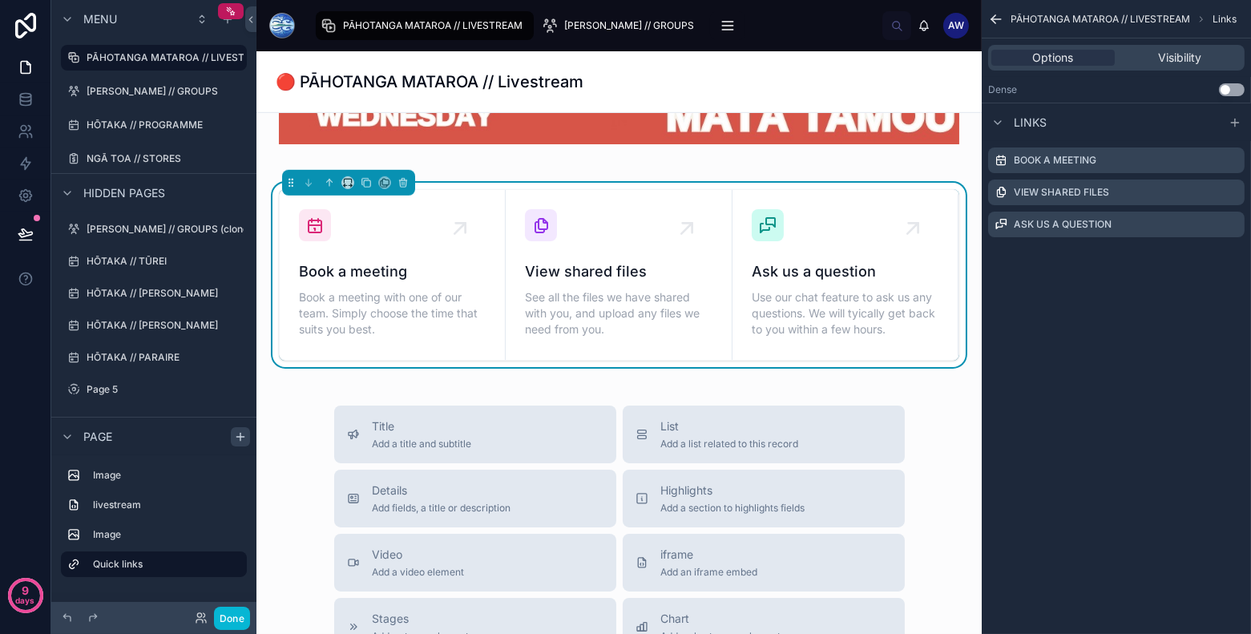
click at [0, 0] on icon "scrollable content" at bounding box center [0, 0] width 0 height 0
click at [1203, 169] on icon at bounding box center [1205, 166] width 13 height 13
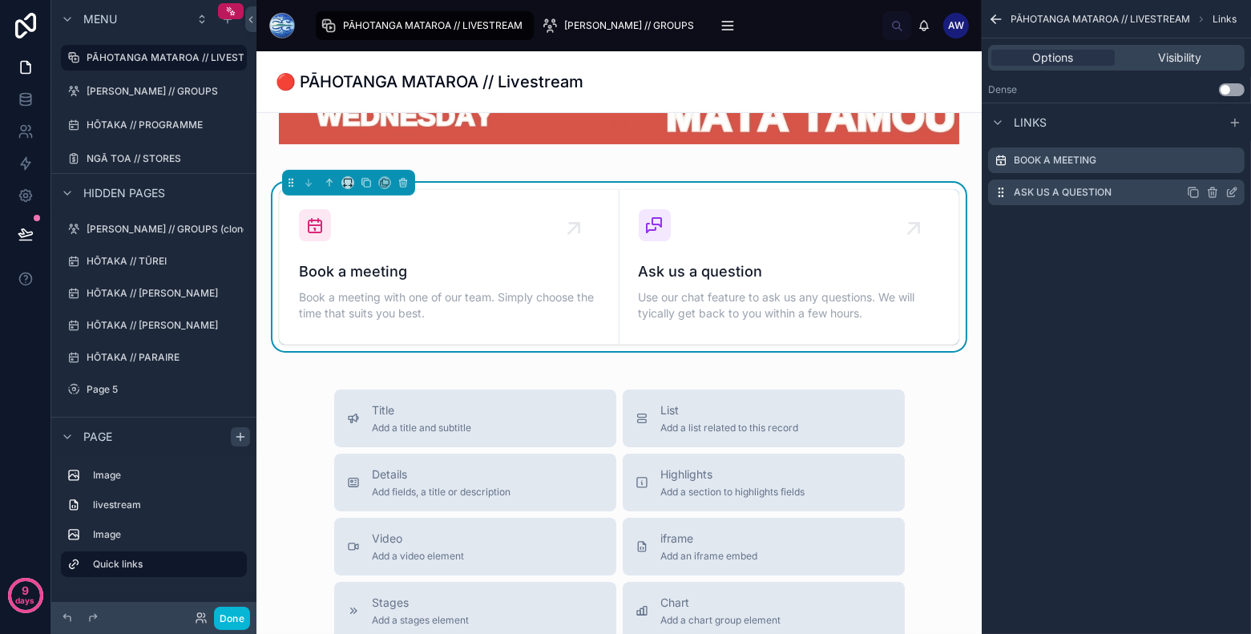
click at [1209, 194] on icon "scrollable content" at bounding box center [1211, 193] width 7 height 7
click at [1207, 163] on icon at bounding box center [1205, 163] width 3 height 2
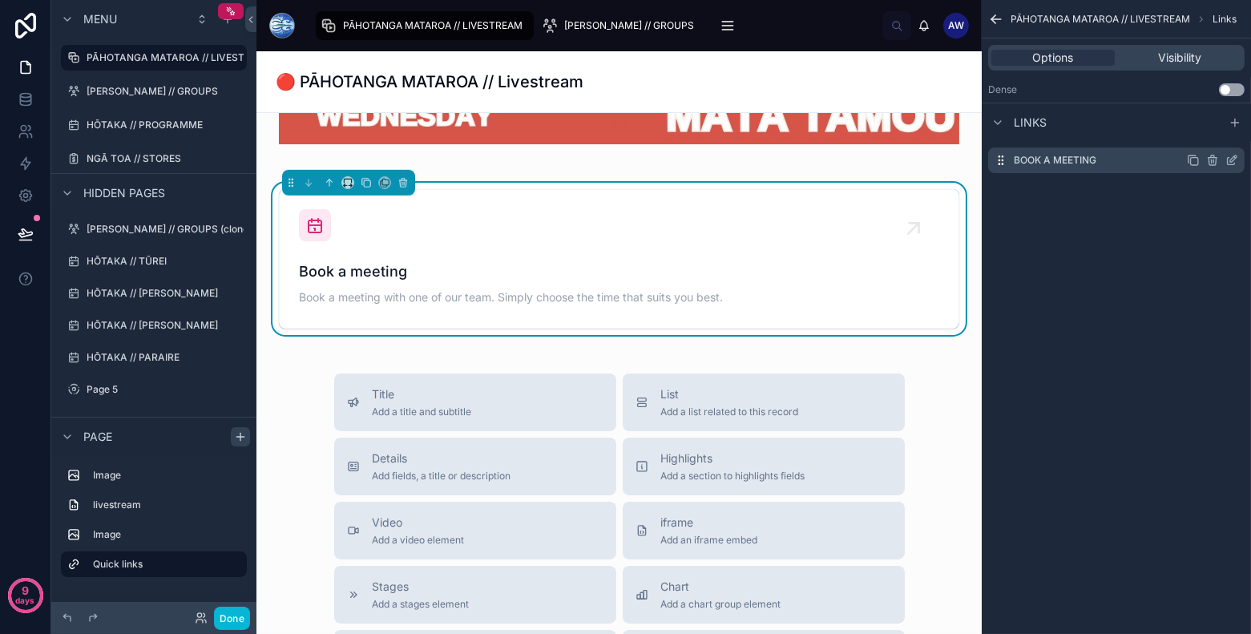
click at [1148, 162] on div "Book a meeting" at bounding box center [1116, 160] width 256 height 26
click at [1235, 165] on icon "scrollable content" at bounding box center [1231, 160] width 13 height 13
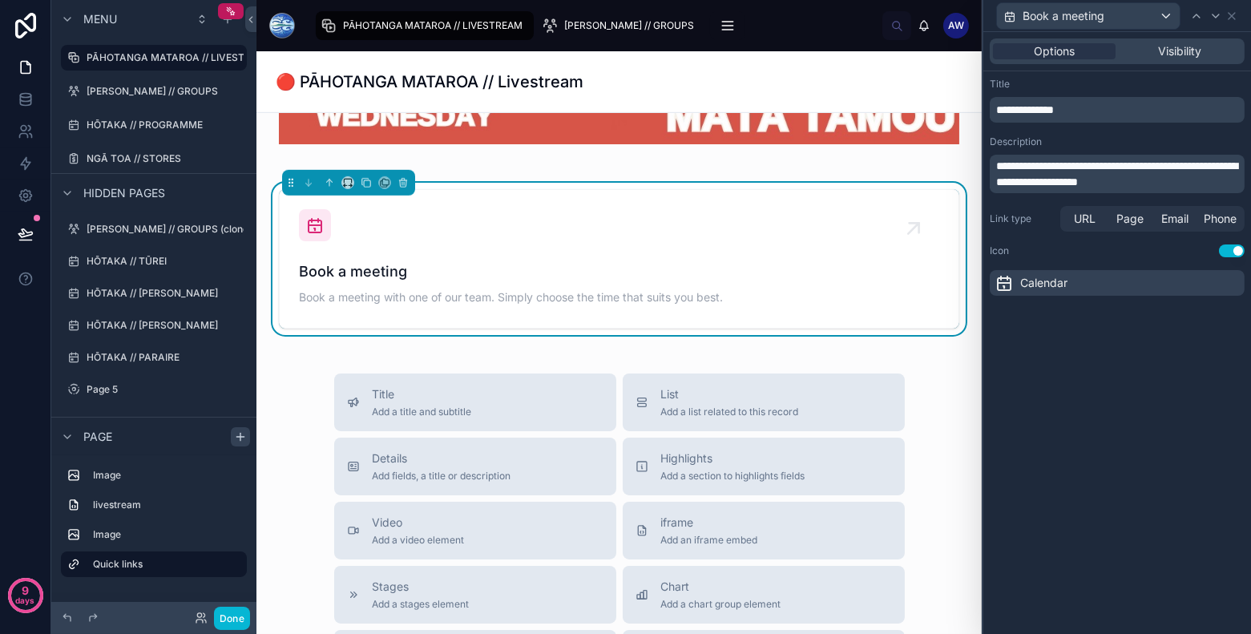
click at [1084, 281] on div "Calendar" at bounding box center [1116, 283] width 255 height 26
